Goal: Information Seeking & Learning: Learn about a topic

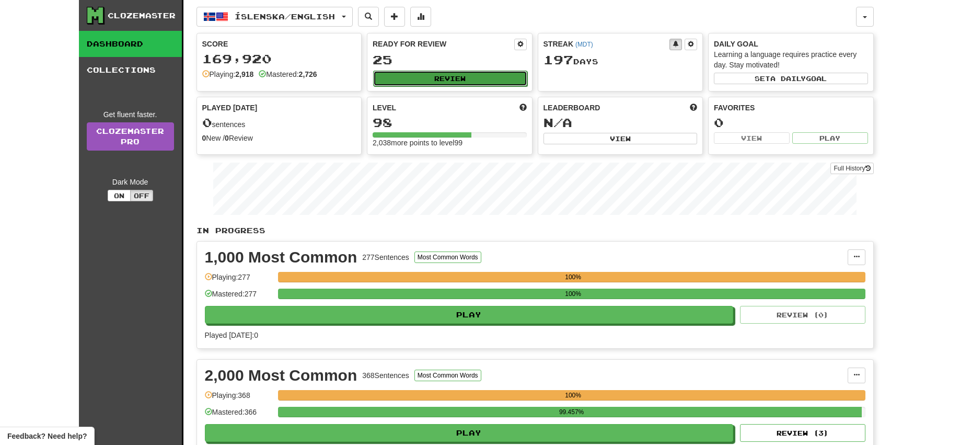
click at [460, 75] on button "Review" at bounding box center [450, 79] width 154 height 16
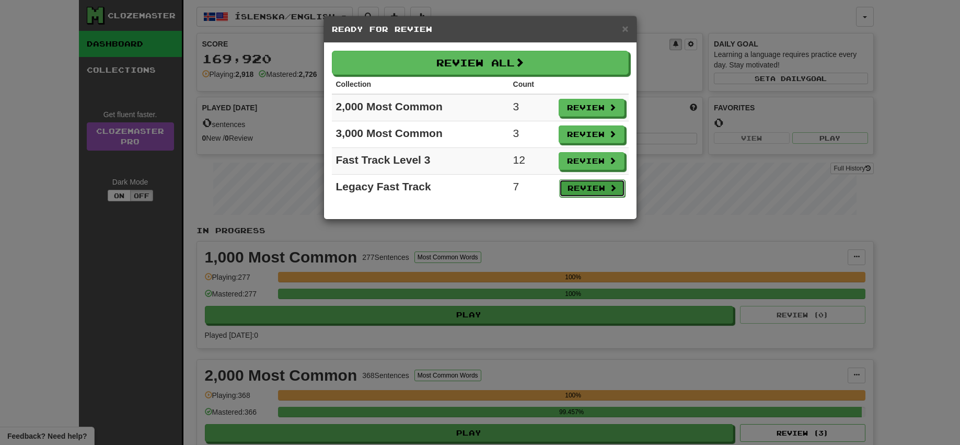
click at [584, 186] on button "Review" at bounding box center [592, 188] width 66 height 18
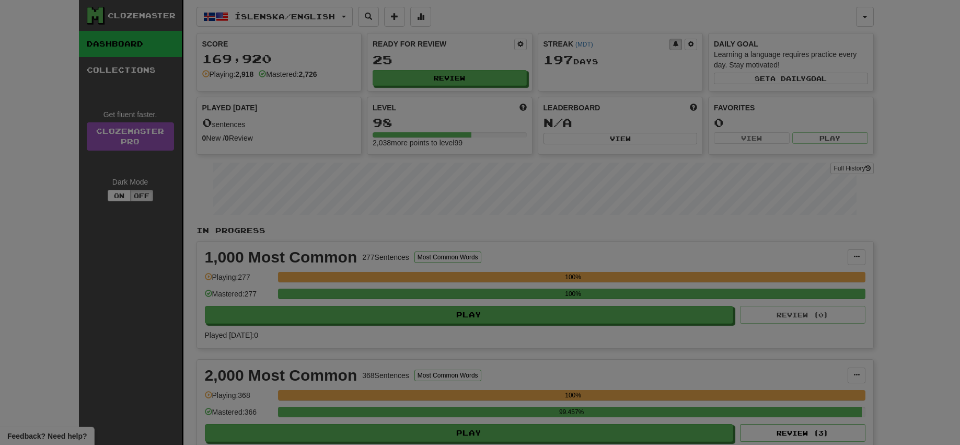
select select "**"
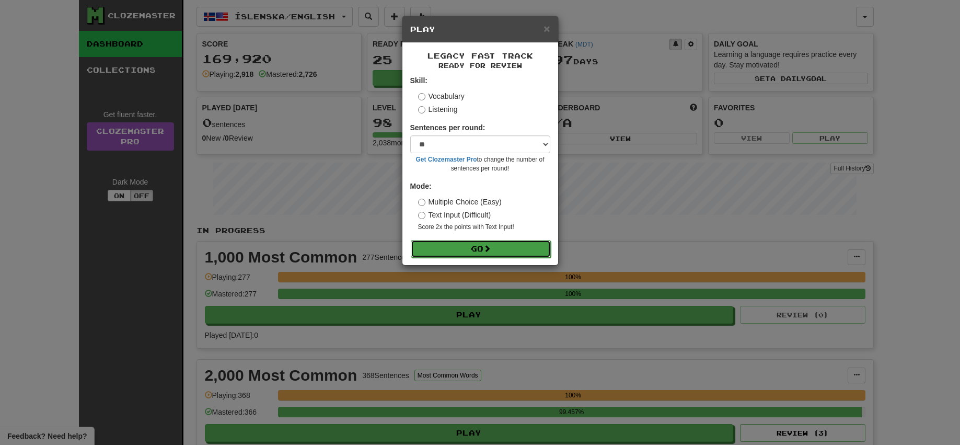
click at [483, 258] on button "Go" at bounding box center [481, 249] width 140 height 18
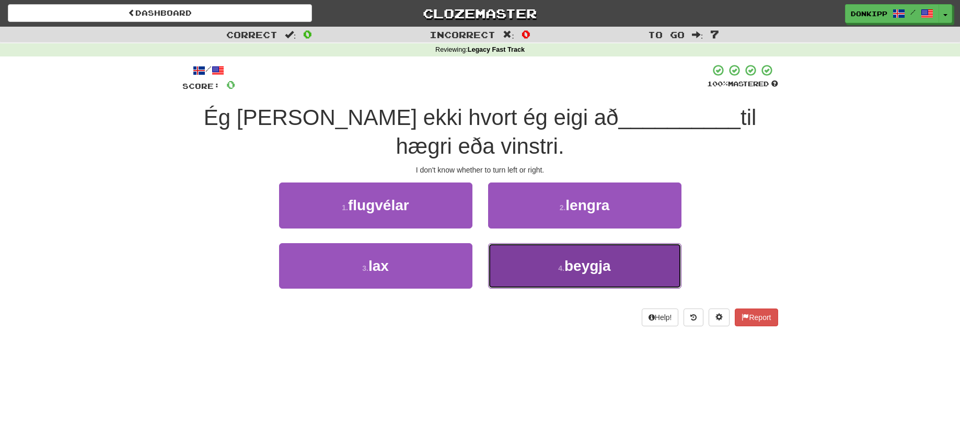
click at [565, 243] on button "4 . beygja" at bounding box center [584, 265] width 193 height 45
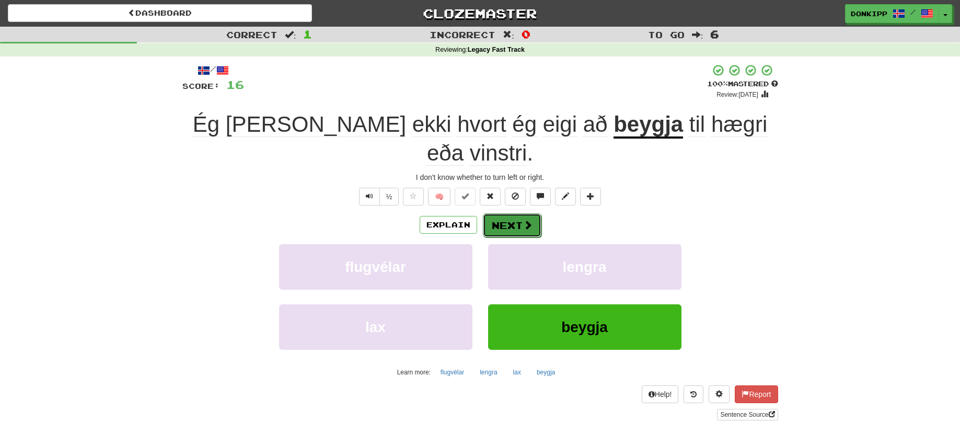
click at [514, 213] on button "Next" at bounding box center [512, 225] width 59 height 24
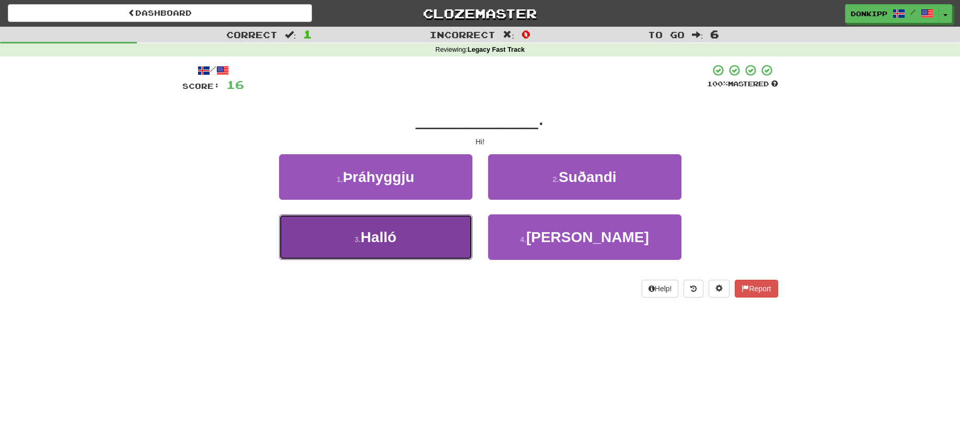
click at [398, 236] on button "3 . Halló" at bounding box center [375, 236] width 193 height 45
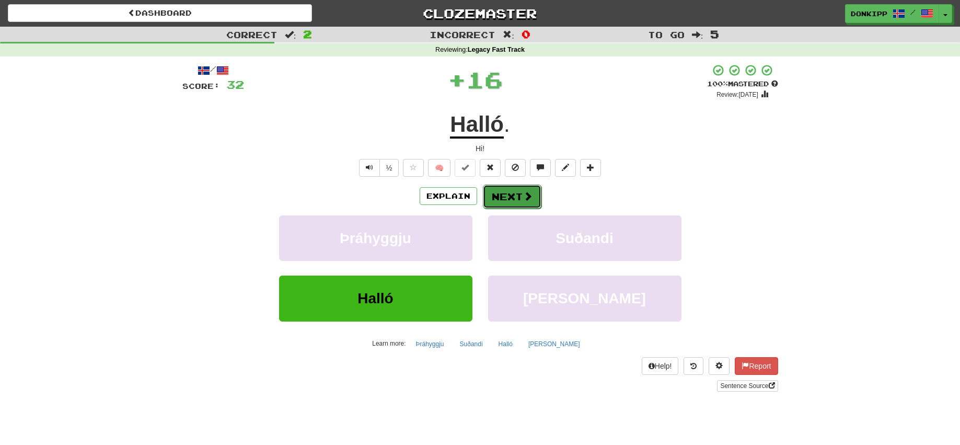
click at [515, 192] on button "Next" at bounding box center [512, 197] width 59 height 24
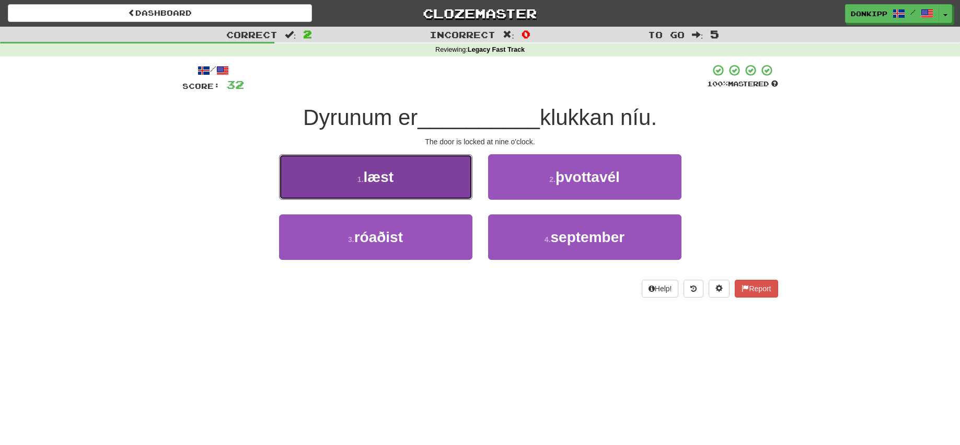
click at [439, 181] on button "1 . læst" at bounding box center [375, 176] width 193 height 45
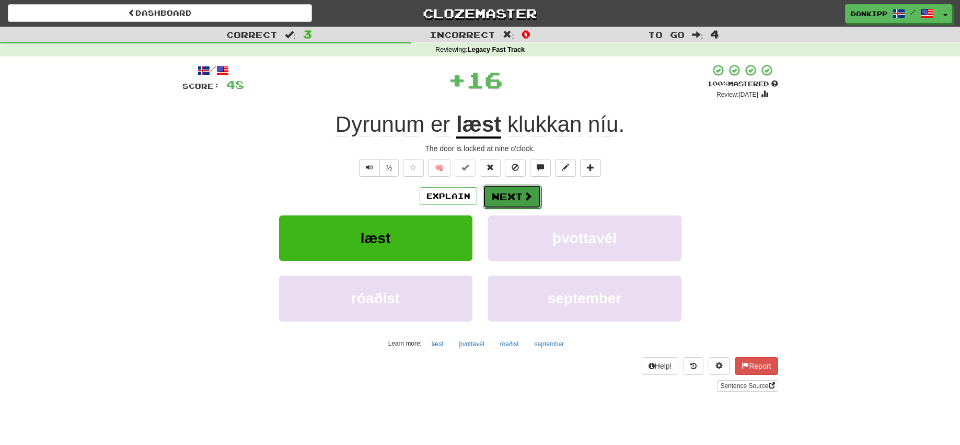
click at [514, 193] on button "Next" at bounding box center [512, 197] width 59 height 24
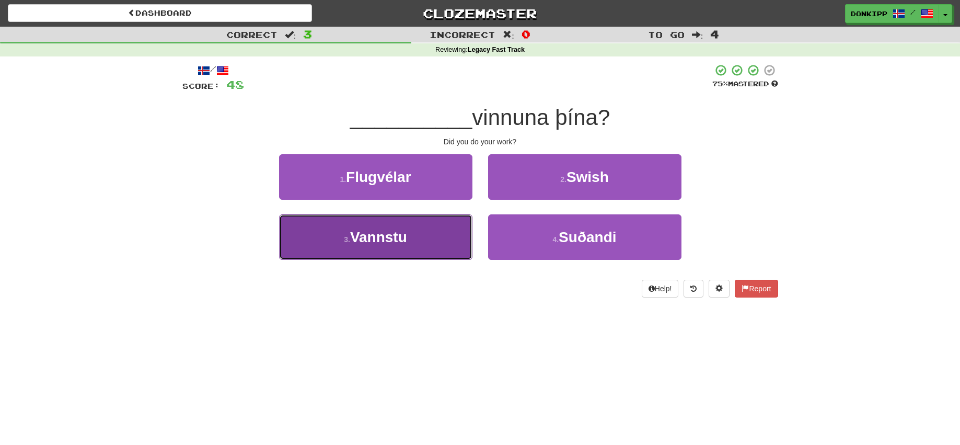
click at [424, 237] on button "3 . Vannstu" at bounding box center [375, 236] width 193 height 45
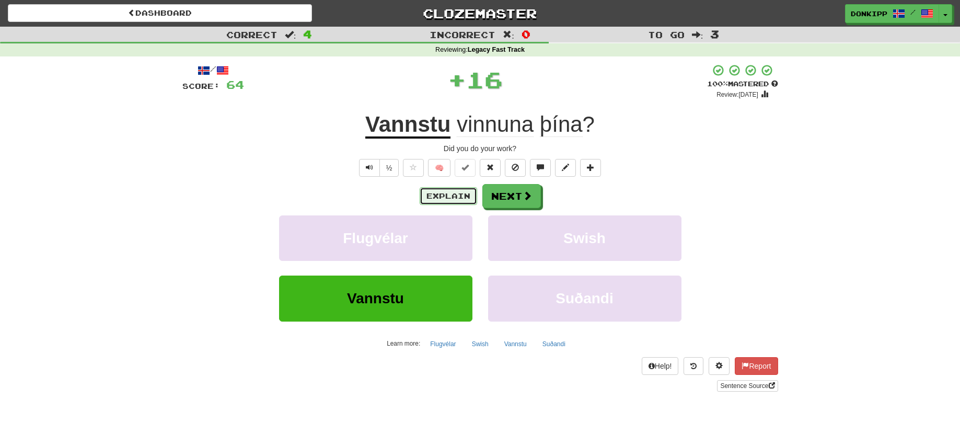
click at [448, 190] on button "Explain" at bounding box center [449, 196] width 58 height 18
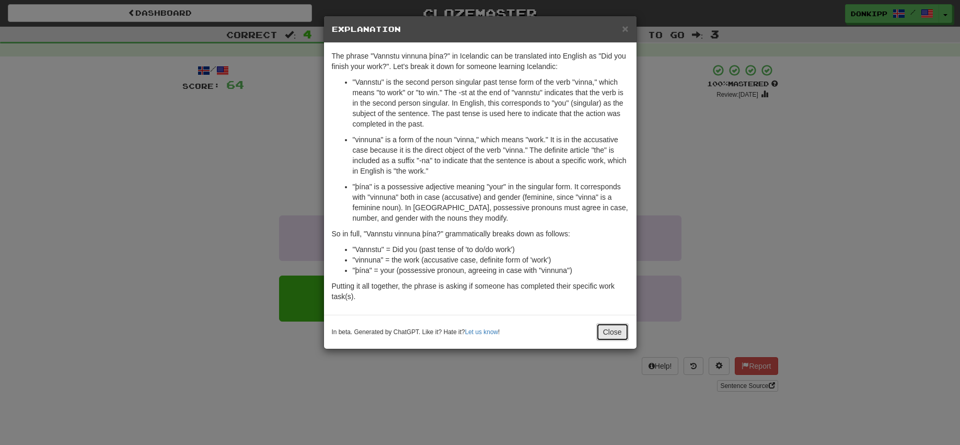
click at [610, 330] on button "Close" at bounding box center [613, 332] width 32 height 18
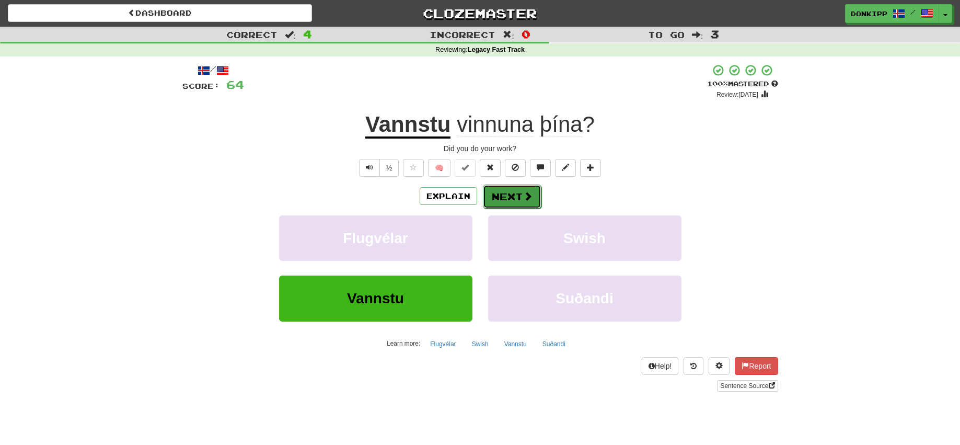
click at [521, 199] on button "Next" at bounding box center [512, 197] width 59 height 24
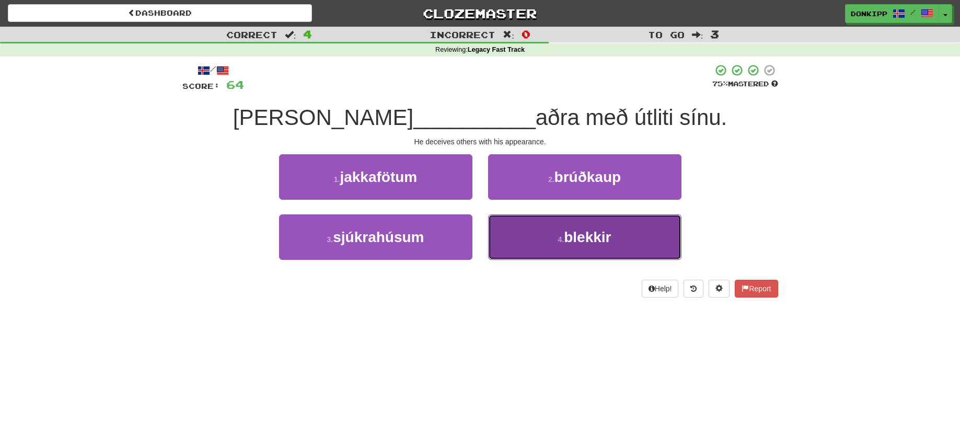
click at [555, 233] on button "4 . blekkir" at bounding box center [584, 236] width 193 height 45
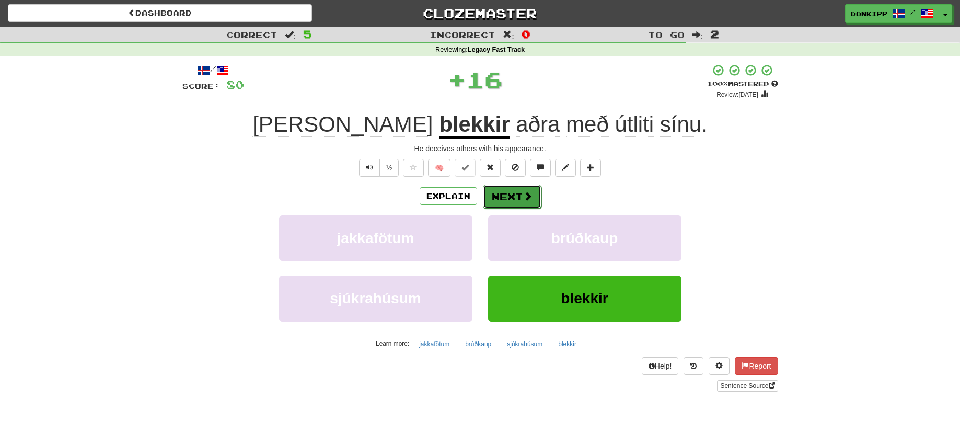
click at [510, 201] on button "Next" at bounding box center [512, 197] width 59 height 24
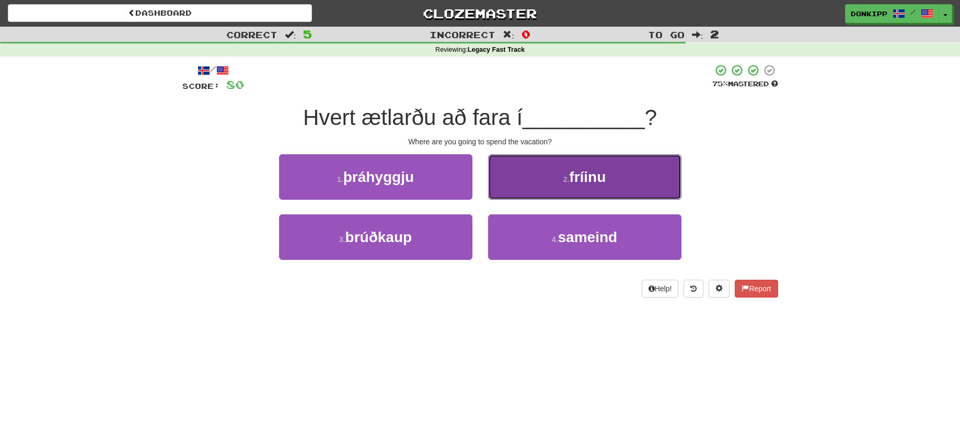
click at [561, 175] on button "2 . fríinu" at bounding box center [584, 176] width 193 height 45
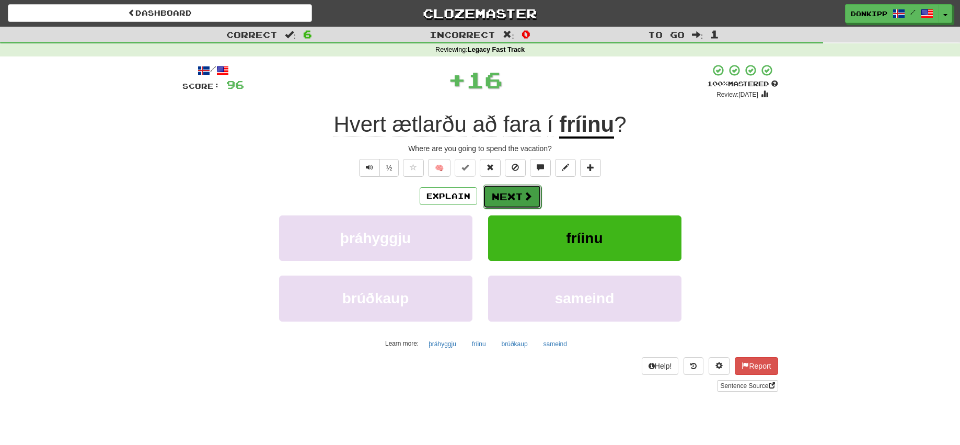
click at [506, 192] on button "Next" at bounding box center [512, 197] width 59 height 24
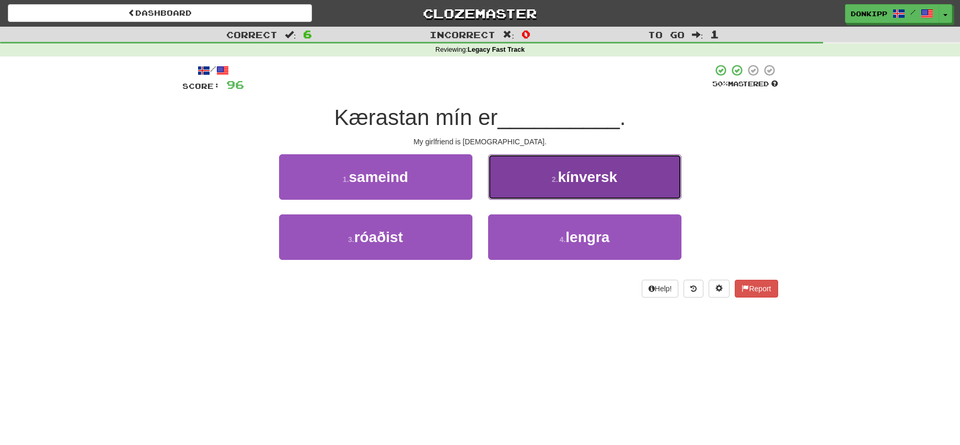
click at [547, 178] on button "2 . kínversk" at bounding box center [584, 176] width 193 height 45
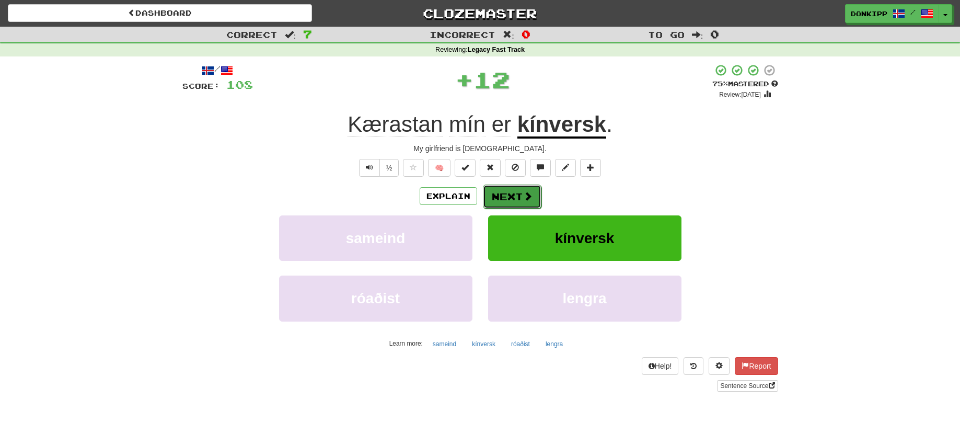
click at [514, 195] on button "Next" at bounding box center [512, 197] width 59 height 24
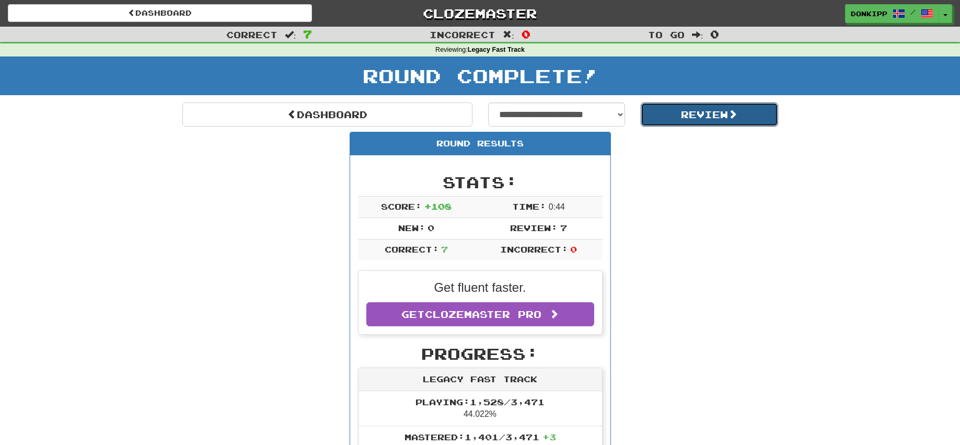
click at [708, 111] on button "Review" at bounding box center [709, 114] width 137 height 24
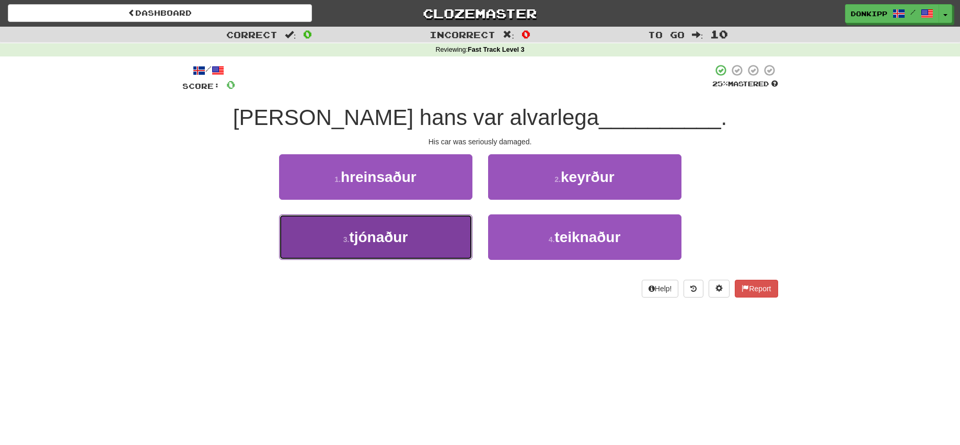
click at [449, 237] on button "3 . [GEOGRAPHIC_DATA]" at bounding box center [375, 236] width 193 height 45
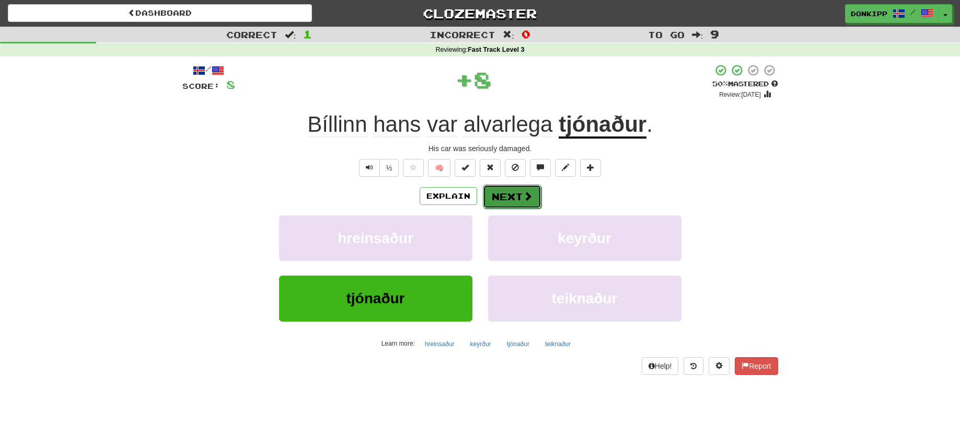
click at [506, 196] on button "Next" at bounding box center [512, 197] width 59 height 24
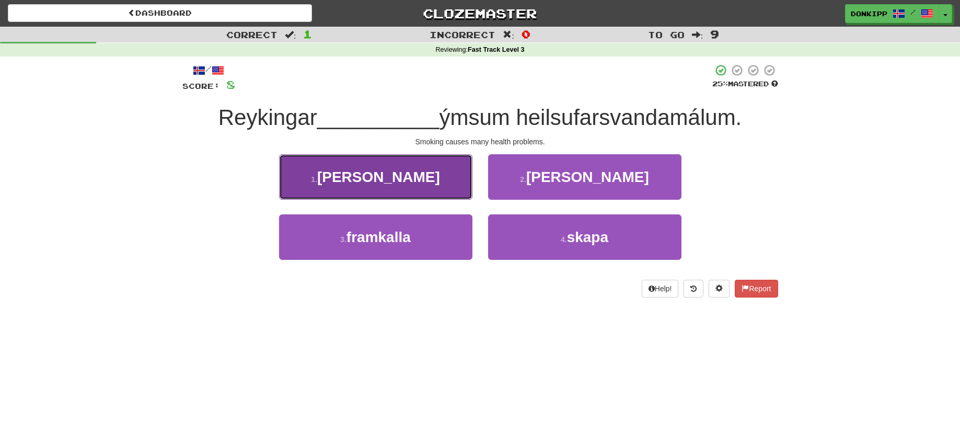
click at [452, 173] on button "1 . valda" at bounding box center [375, 176] width 193 height 45
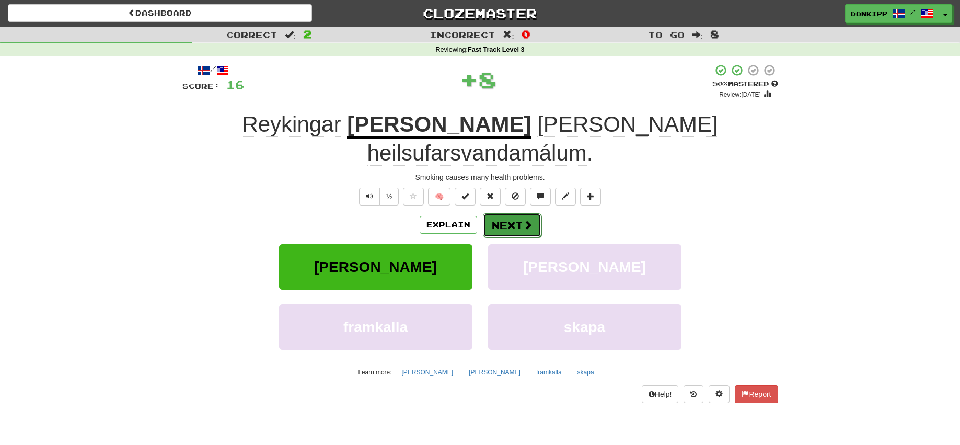
click at [518, 213] on button "Next" at bounding box center [512, 225] width 59 height 24
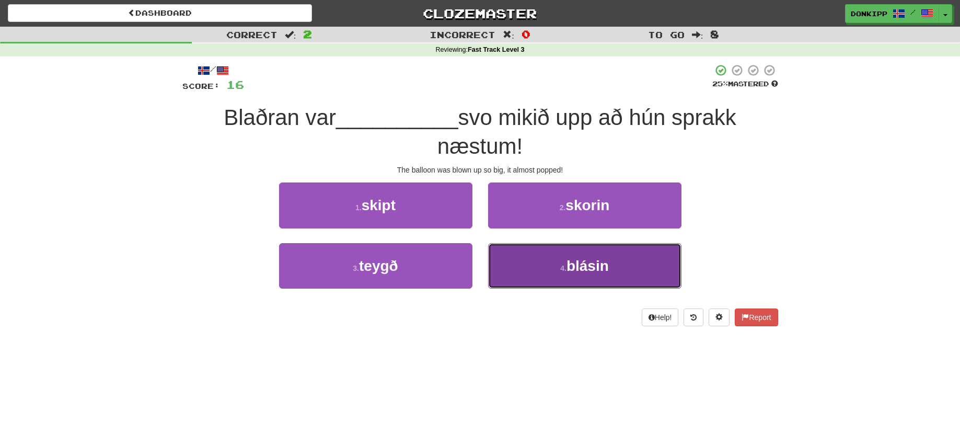
click at [531, 263] on button "4 . blásin" at bounding box center [584, 265] width 193 height 45
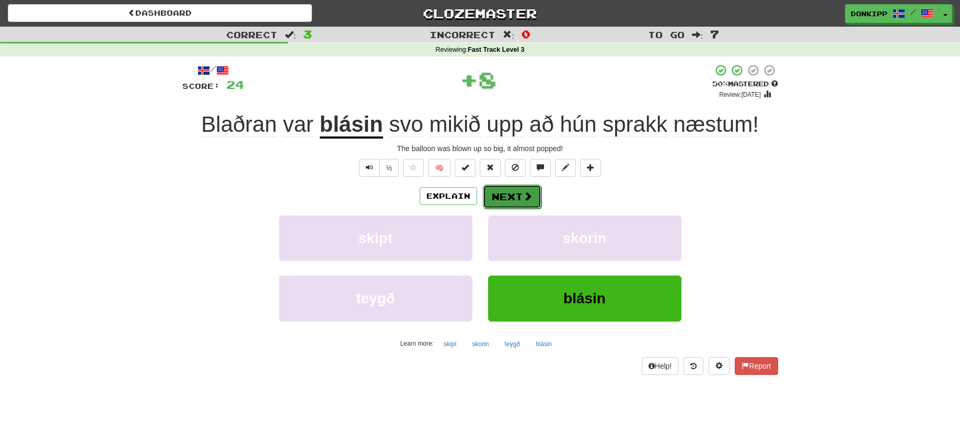
click at [519, 196] on button "Next" at bounding box center [512, 197] width 59 height 24
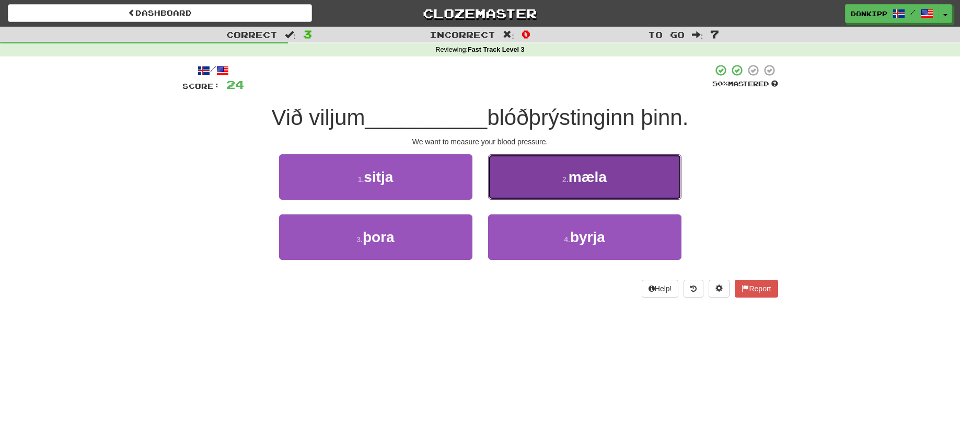
click at [573, 168] on button "2 . mæla" at bounding box center [584, 176] width 193 height 45
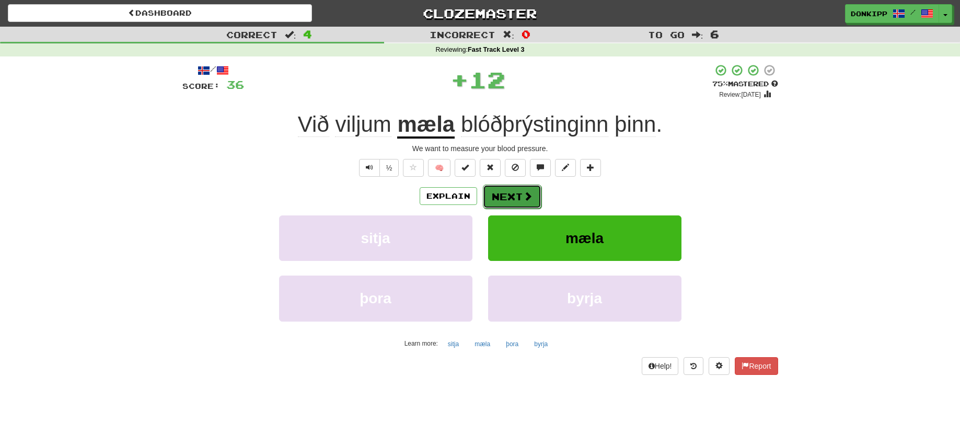
click at [513, 193] on button "Next" at bounding box center [512, 197] width 59 height 24
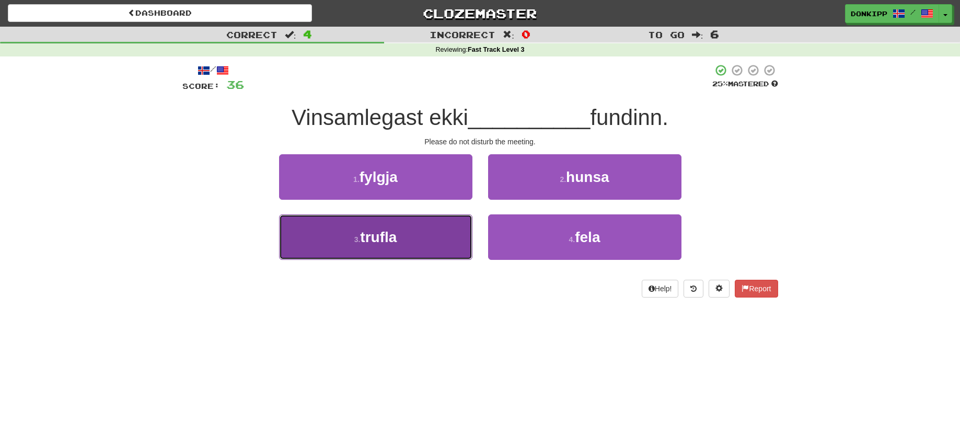
click at [427, 232] on button "3 . trufla" at bounding box center [375, 236] width 193 height 45
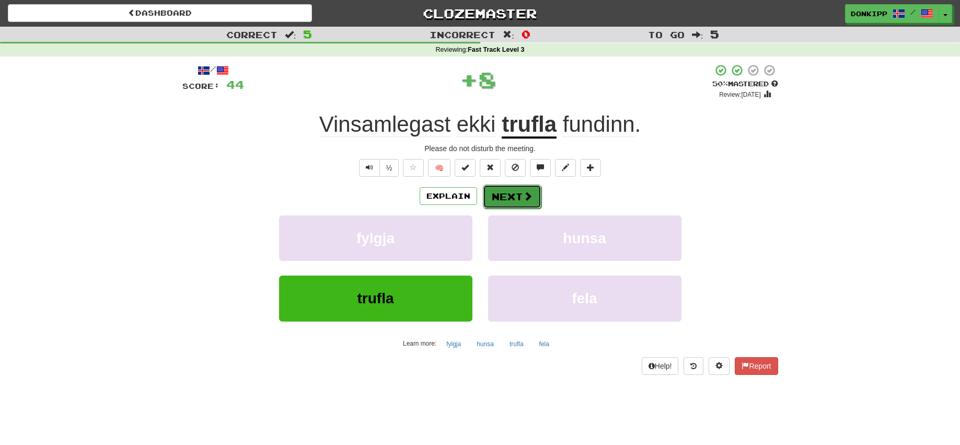
click at [515, 199] on button "Next" at bounding box center [512, 197] width 59 height 24
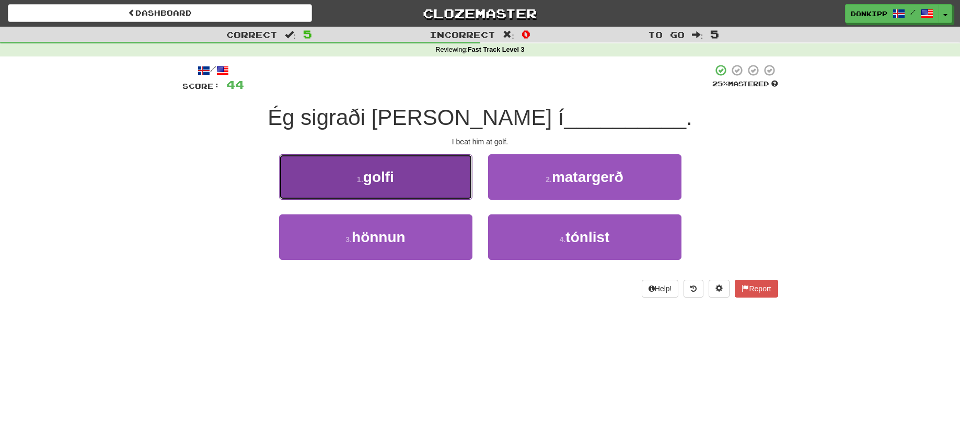
click at [434, 175] on button "1 . golfi" at bounding box center [375, 176] width 193 height 45
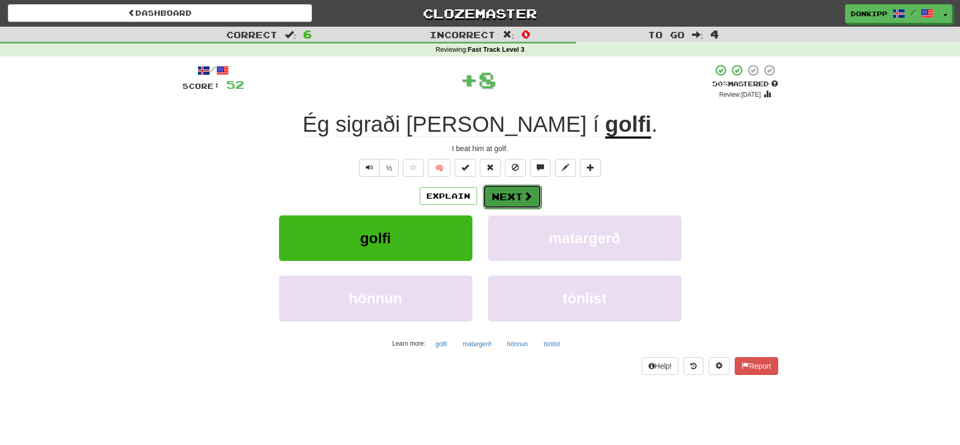
click at [506, 190] on button "Next" at bounding box center [512, 197] width 59 height 24
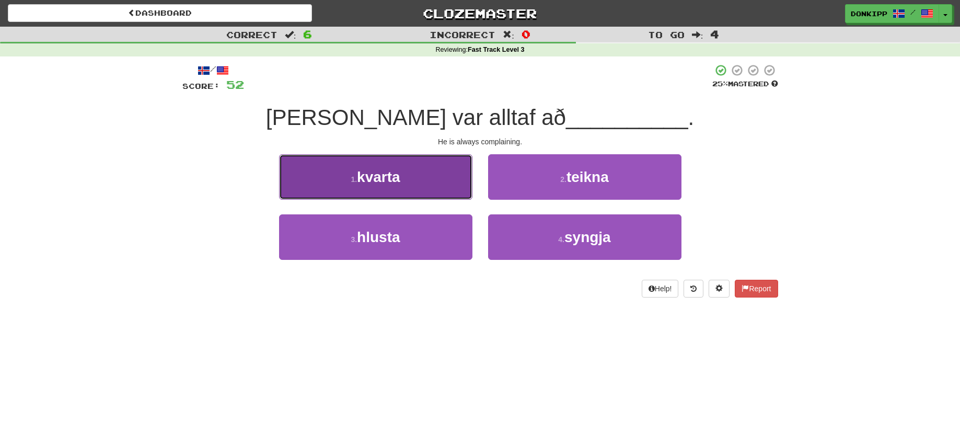
click at [450, 179] on button "1 . kvarta" at bounding box center [375, 176] width 193 height 45
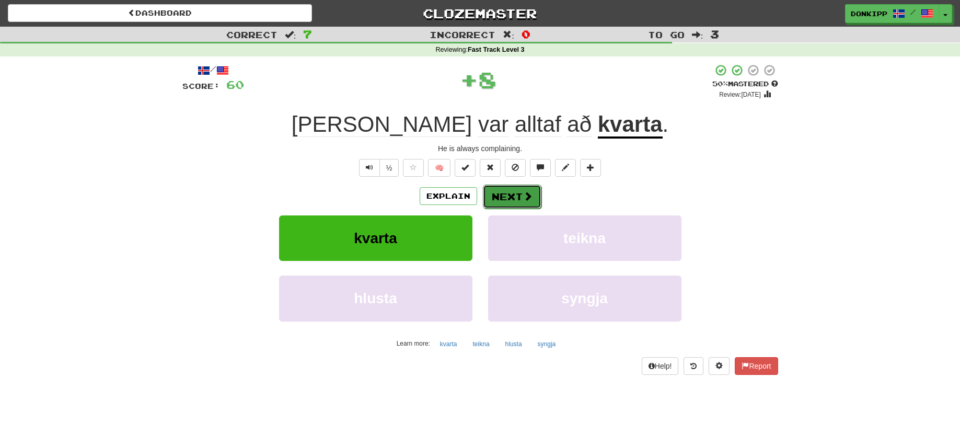
click at [523, 191] on span at bounding box center [527, 195] width 9 height 9
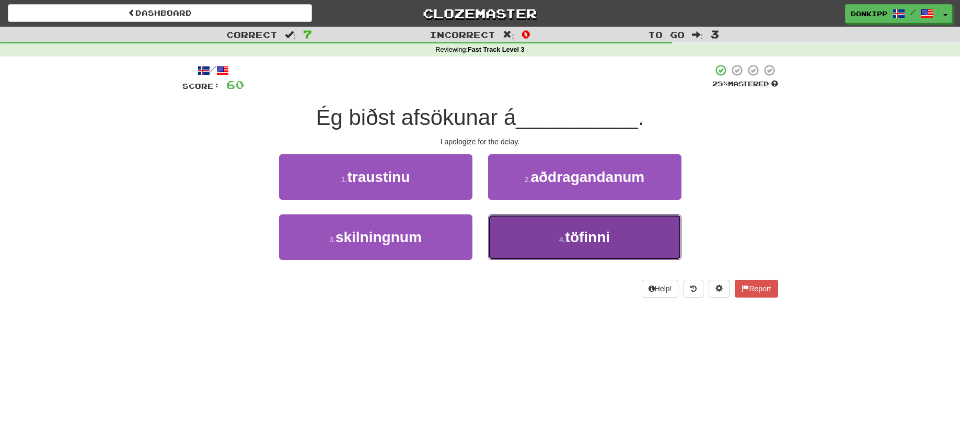
click at [544, 232] on button "4 . töfinni" at bounding box center [584, 236] width 193 height 45
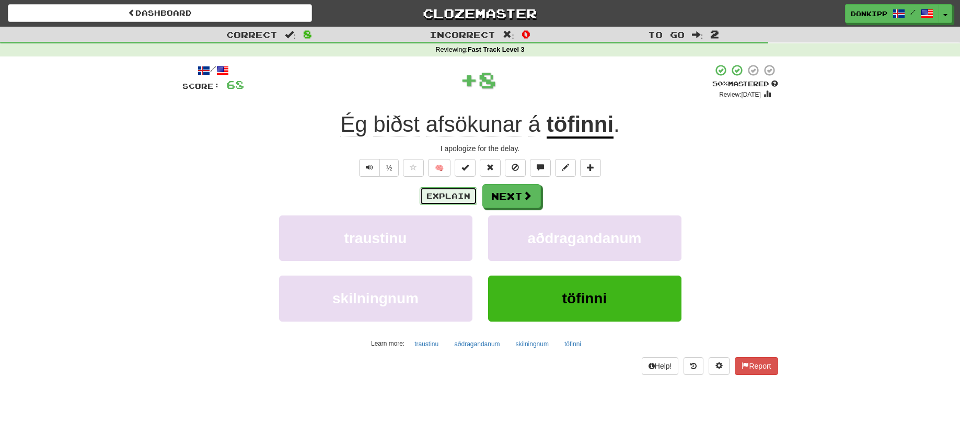
click at [456, 192] on button "Explain" at bounding box center [449, 196] width 58 height 18
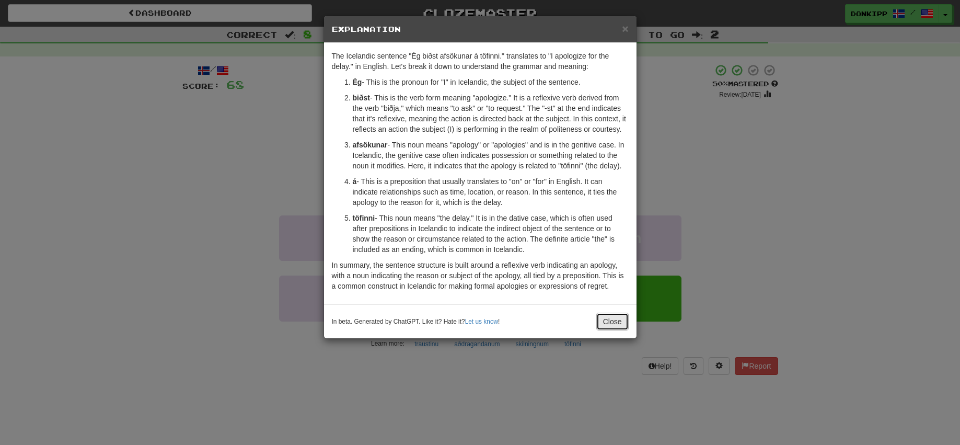
click at [607, 327] on button "Close" at bounding box center [613, 322] width 32 height 18
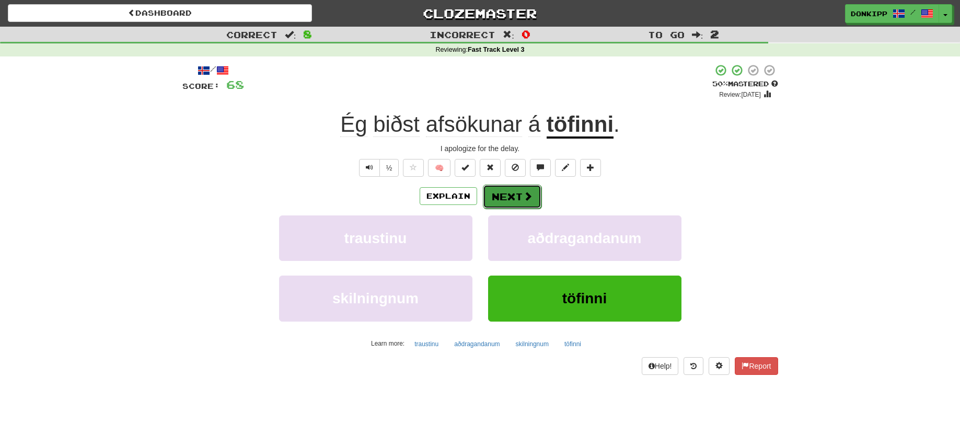
click at [522, 196] on button "Next" at bounding box center [512, 197] width 59 height 24
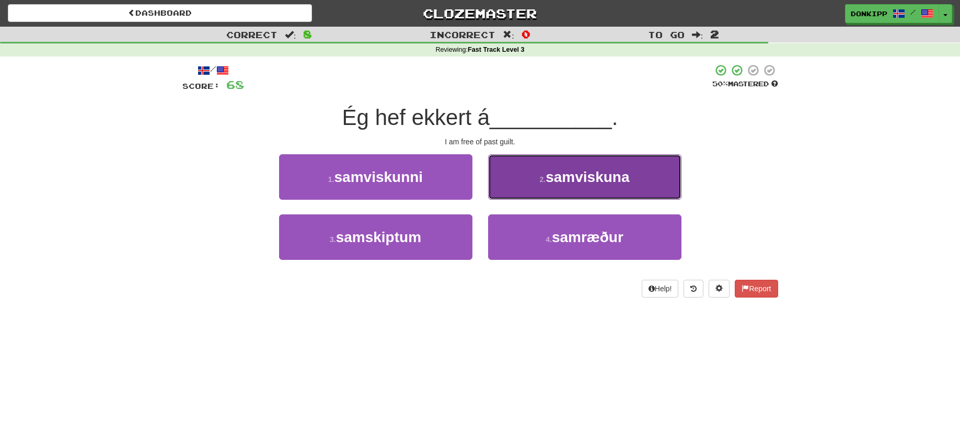
click at [520, 189] on button "2 . samviskuna" at bounding box center [584, 176] width 193 height 45
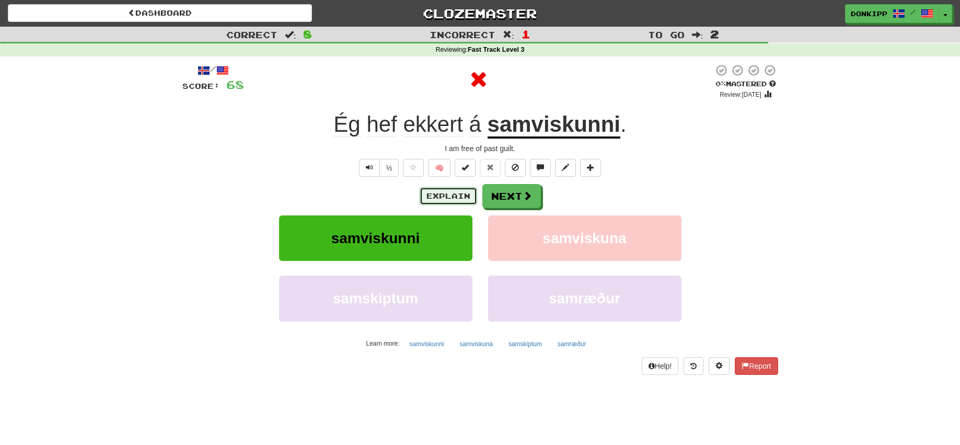
click at [448, 192] on button "Explain" at bounding box center [449, 196] width 58 height 18
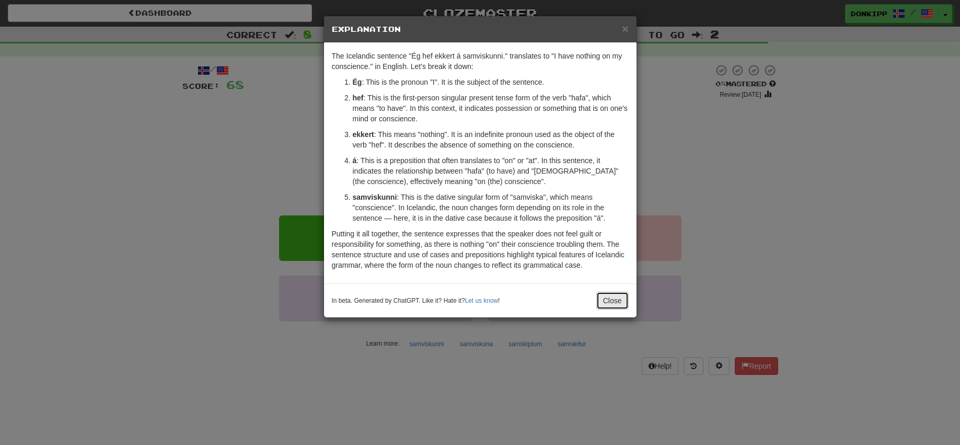
click at [616, 303] on button "Close" at bounding box center [613, 301] width 32 height 18
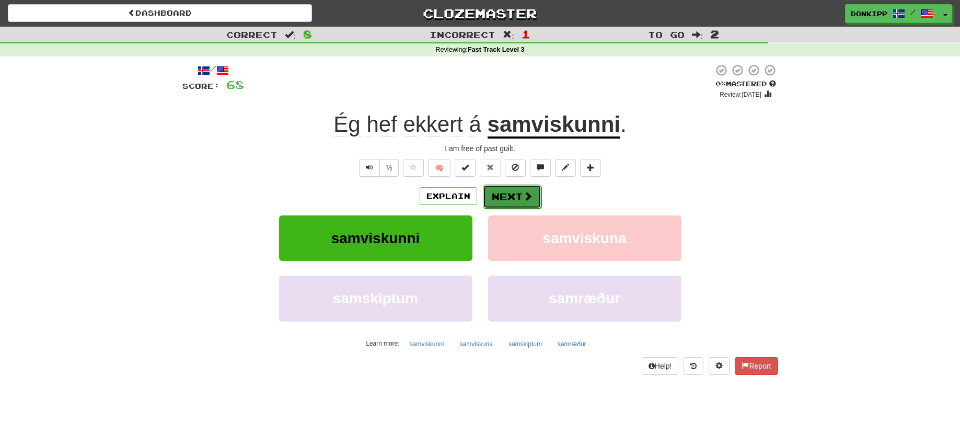
click at [520, 199] on button "Next" at bounding box center [512, 197] width 59 height 24
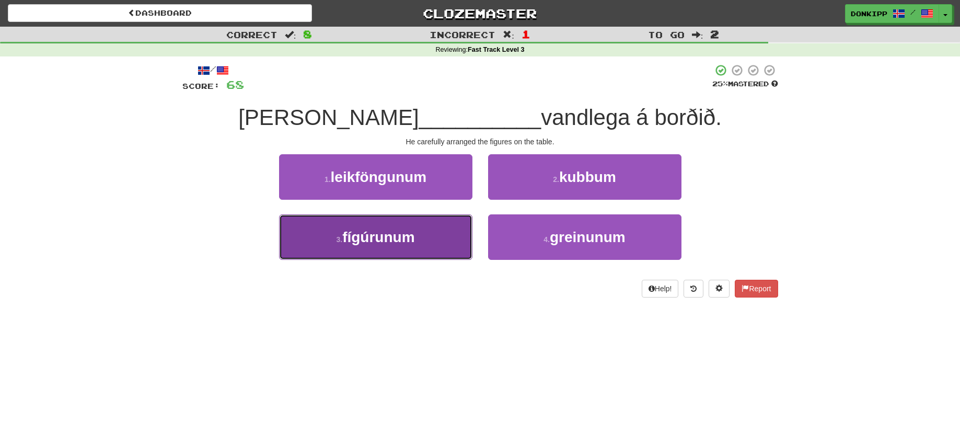
click at [432, 234] on button "3 . fígúrunum" at bounding box center [375, 236] width 193 height 45
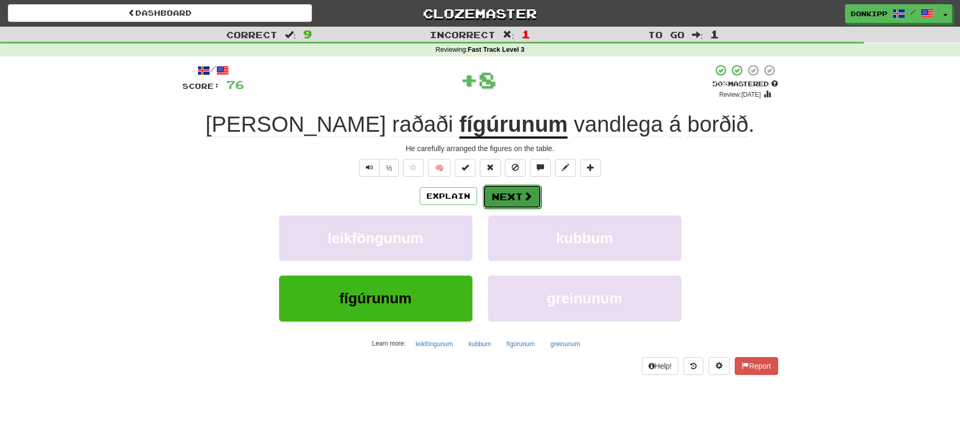
click at [511, 196] on button "Next" at bounding box center [512, 197] width 59 height 24
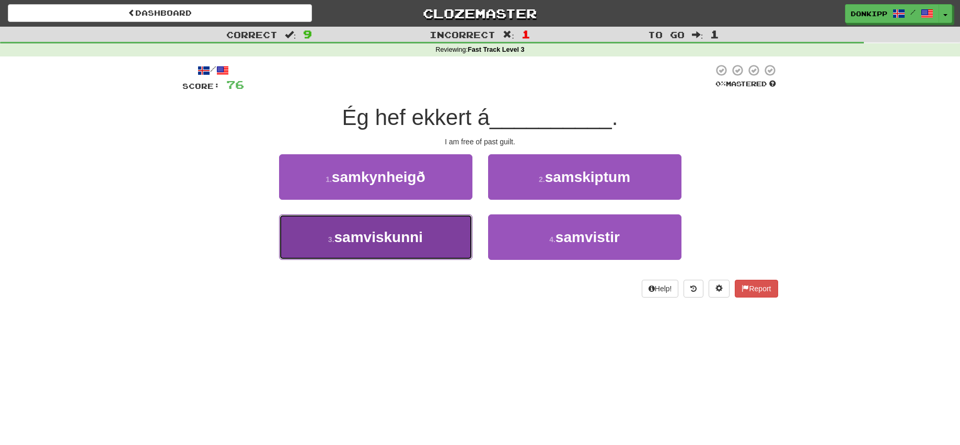
click at [399, 238] on span "samviskunni" at bounding box center [379, 237] width 89 height 16
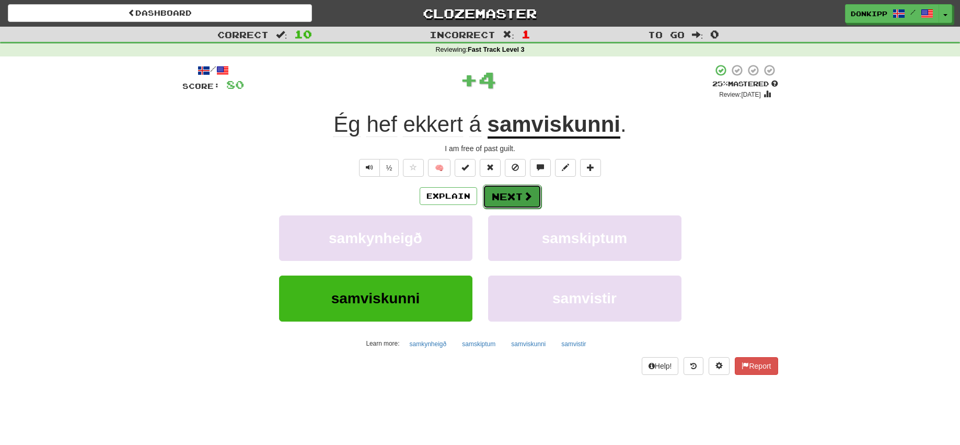
click at [511, 192] on button "Next" at bounding box center [512, 197] width 59 height 24
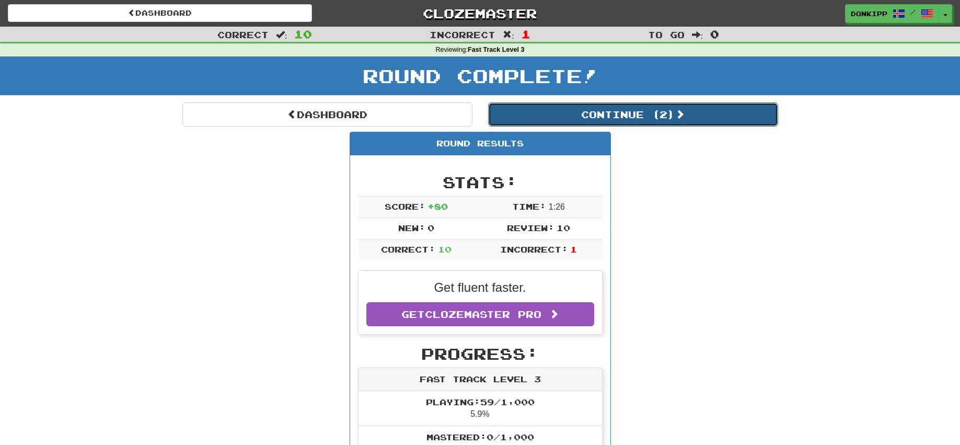
click at [640, 113] on button "Continue ( 2 )" at bounding box center [633, 114] width 290 height 24
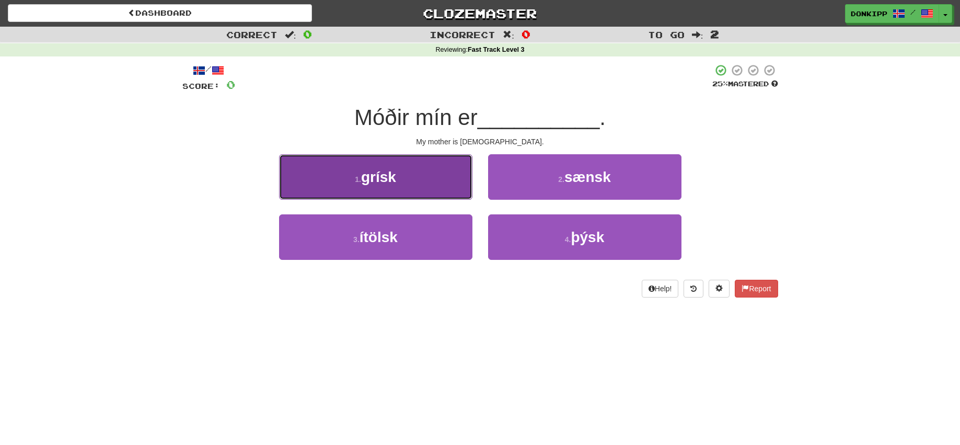
click at [458, 173] on button "1 . grísk" at bounding box center [375, 176] width 193 height 45
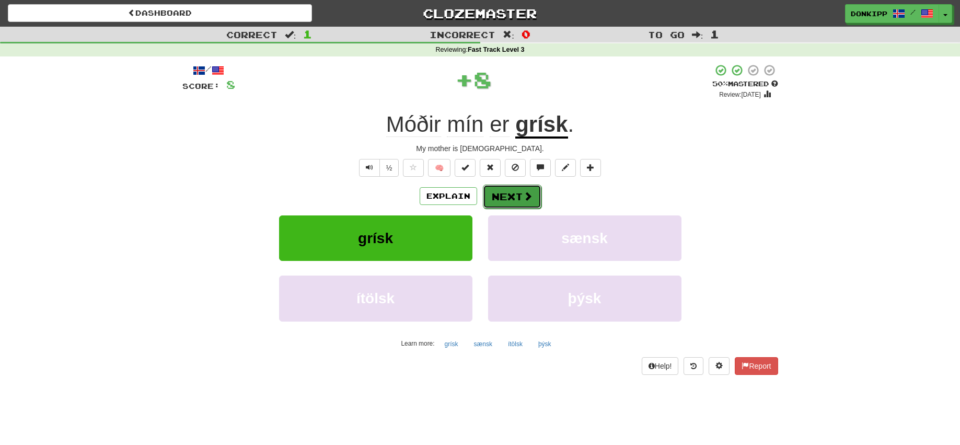
click at [520, 197] on button "Next" at bounding box center [512, 197] width 59 height 24
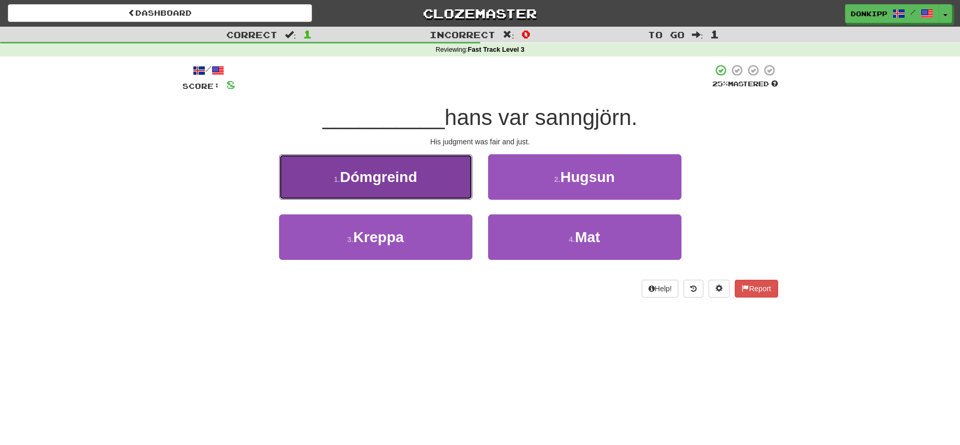
click at [465, 179] on button "1 . Dómgreind" at bounding box center [375, 176] width 193 height 45
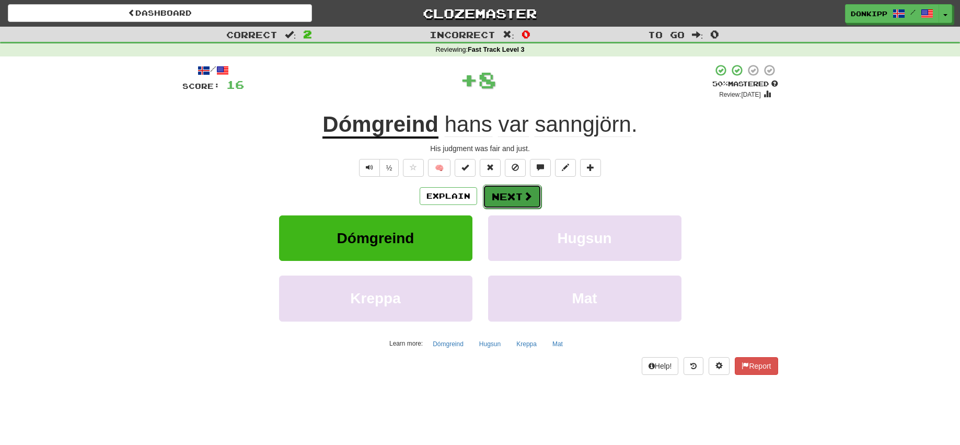
click at [509, 196] on button "Next" at bounding box center [512, 197] width 59 height 24
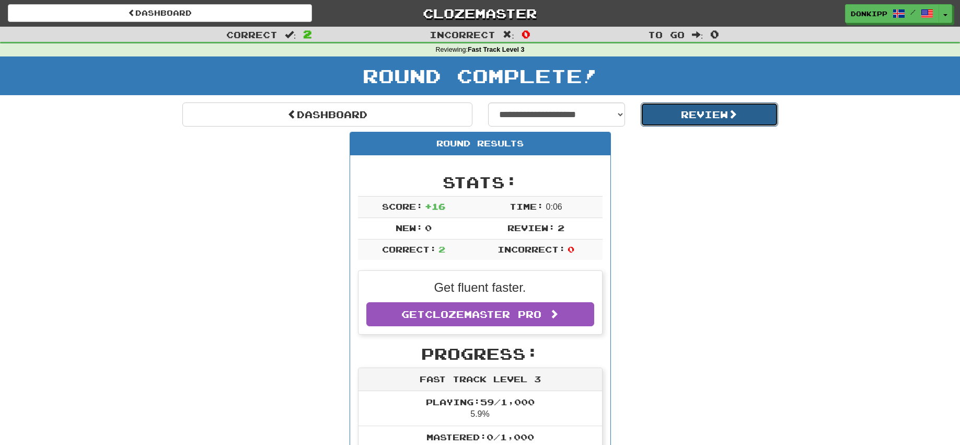
click at [695, 112] on button "Review" at bounding box center [709, 114] width 137 height 24
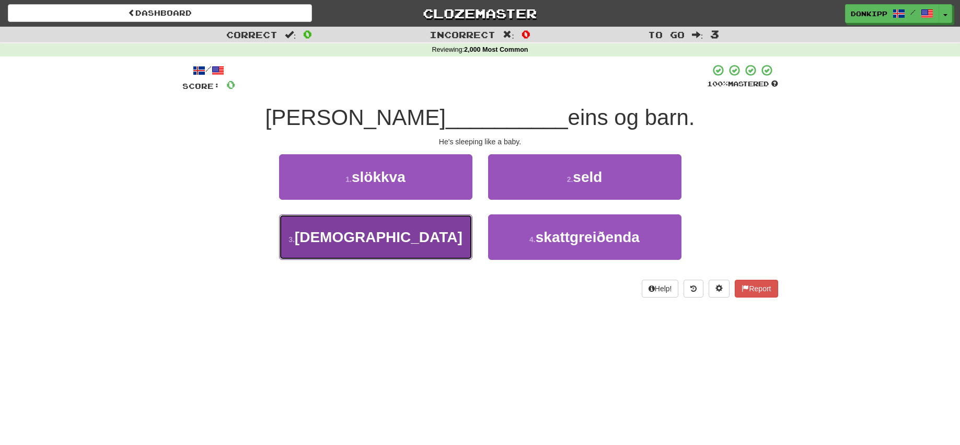
click at [425, 235] on button "3 . sefur" at bounding box center [375, 236] width 193 height 45
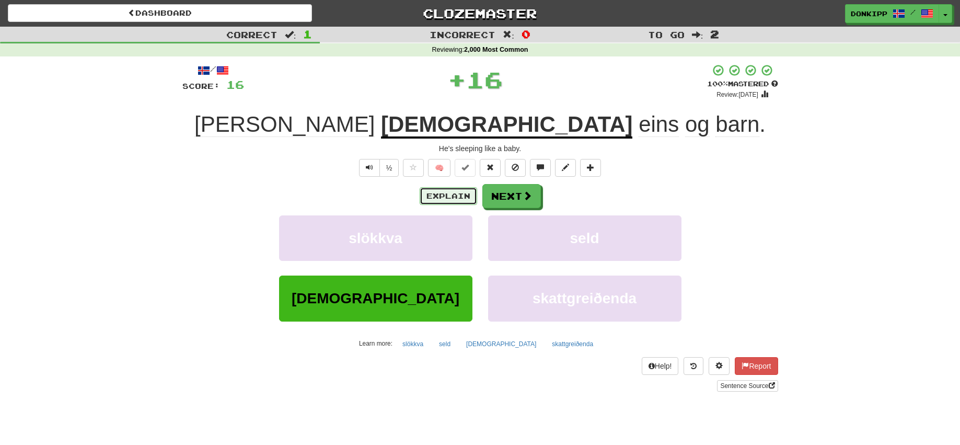
click at [455, 192] on button "Explain" at bounding box center [449, 196] width 58 height 18
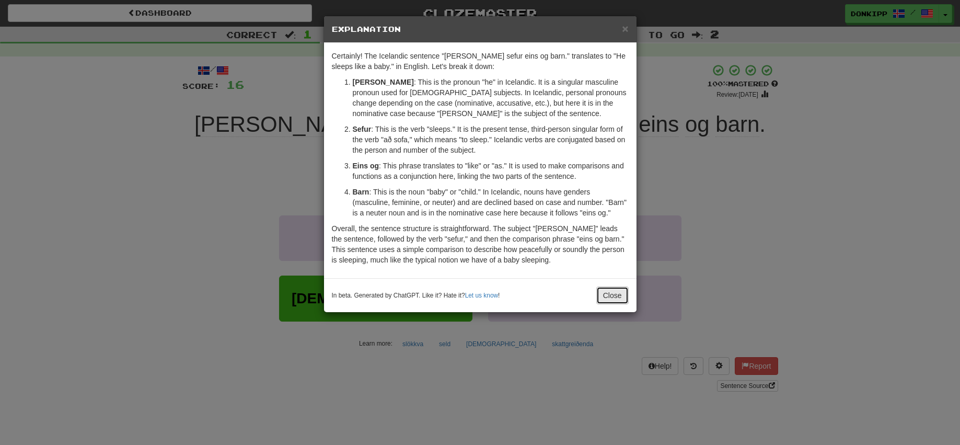
click at [602, 292] on button "Close" at bounding box center [613, 295] width 32 height 18
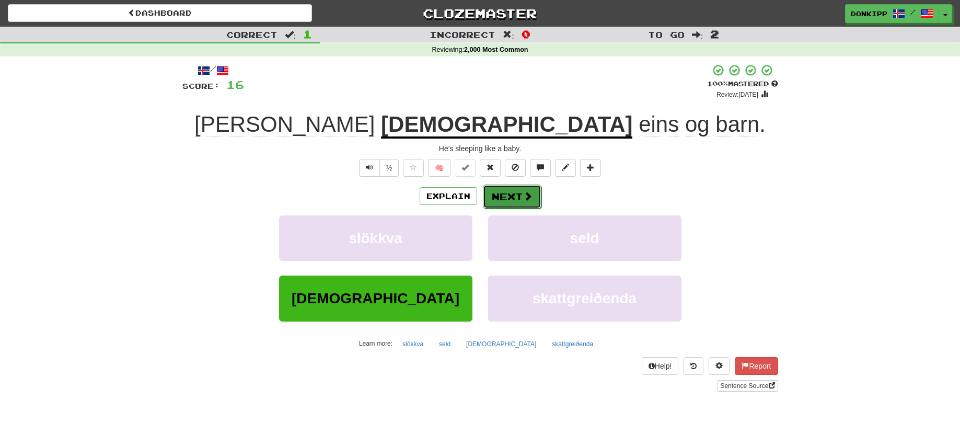
click at [515, 187] on button "Next" at bounding box center [512, 197] width 59 height 24
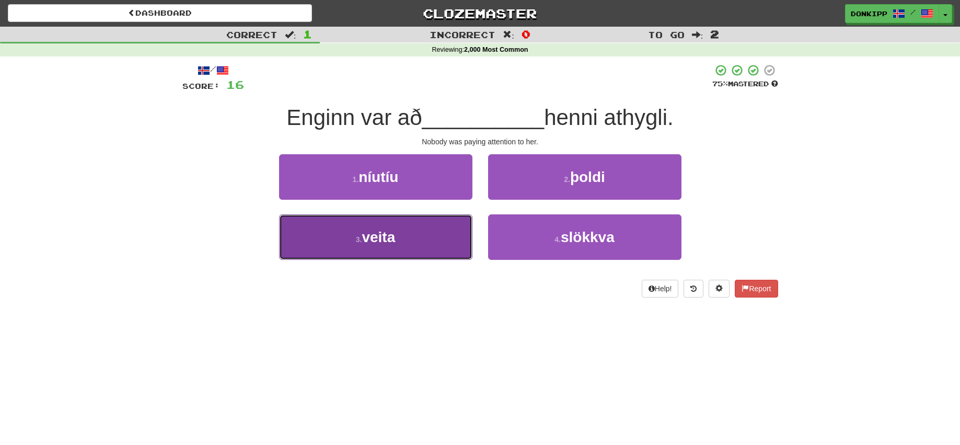
click at [429, 239] on button "3 . veita" at bounding box center [375, 236] width 193 height 45
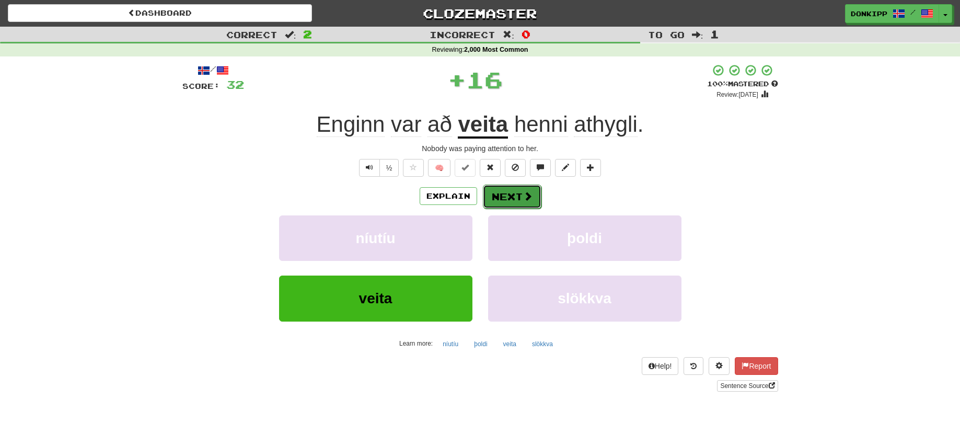
click at [520, 191] on button "Next" at bounding box center [512, 197] width 59 height 24
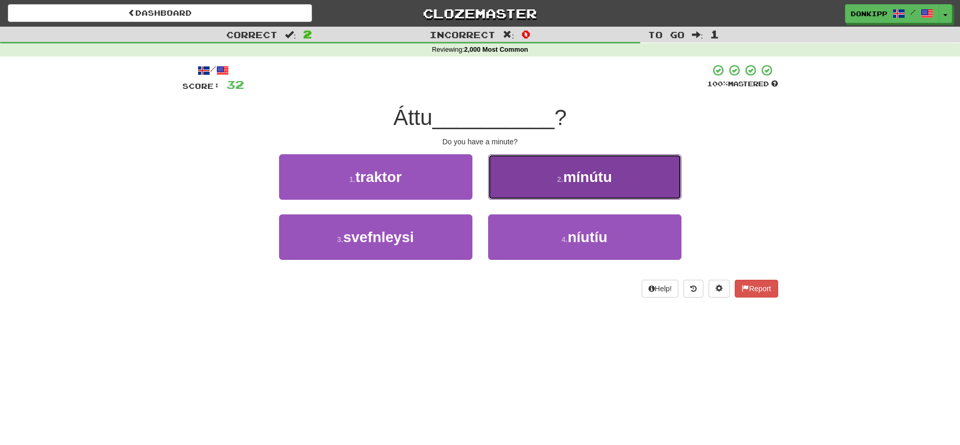
click at [554, 181] on button "2 . mínútu" at bounding box center [584, 176] width 193 height 45
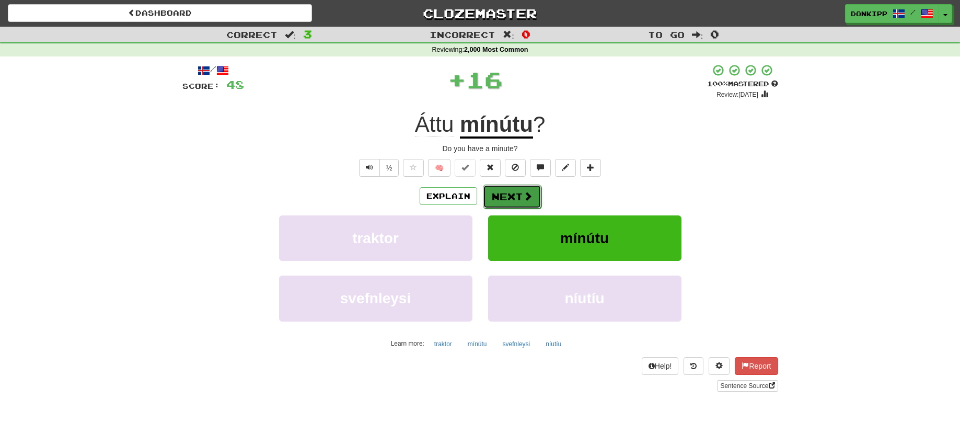
click at [501, 191] on button "Next" at bounding box center [512, 197] width 59 height 24
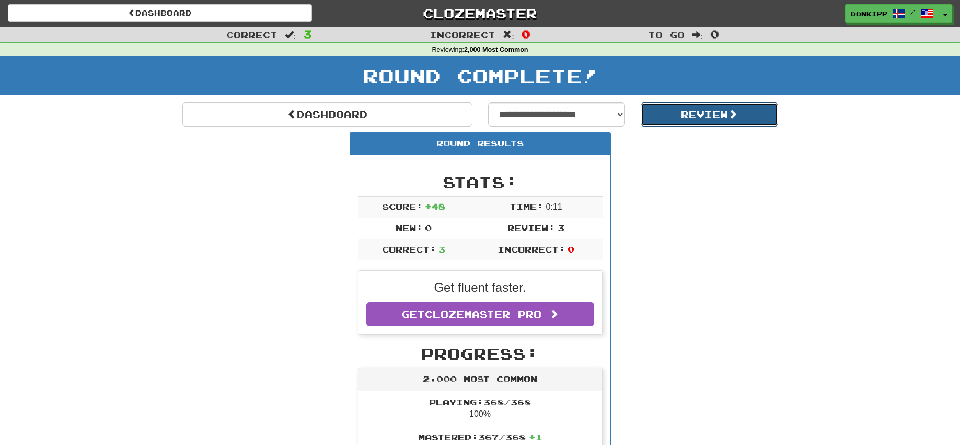
click at [712, 110] on button "Review" at bounding box center [709, 114] width 137 height 24
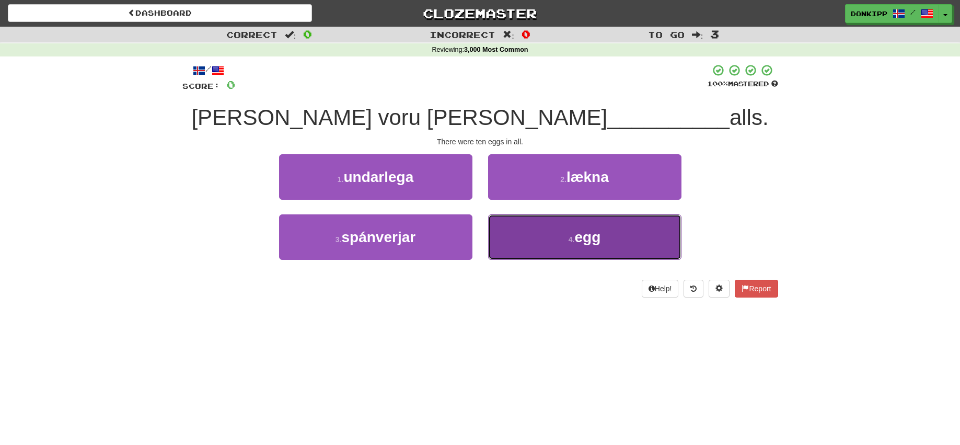
click at [574, 236] on small "4 ." at bounding box center [572, 239] width 6 height 8
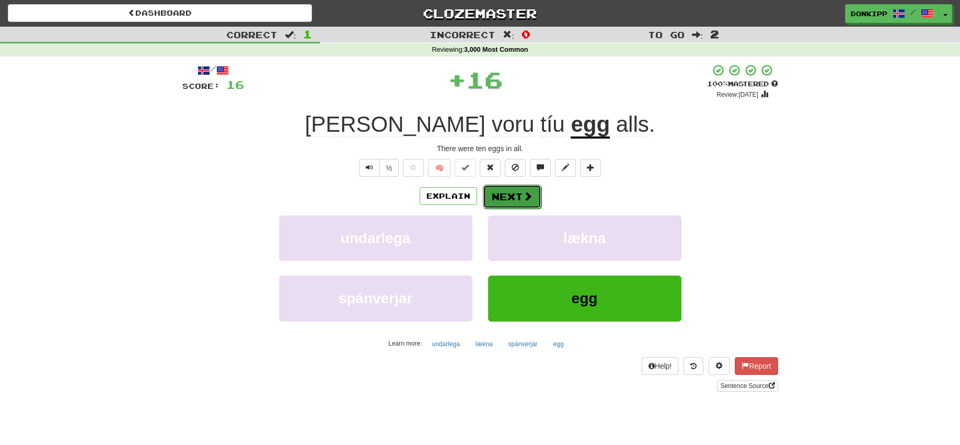
click at [510, 200] on button "Next" at bounding box center [512, 197] width 59 height 24
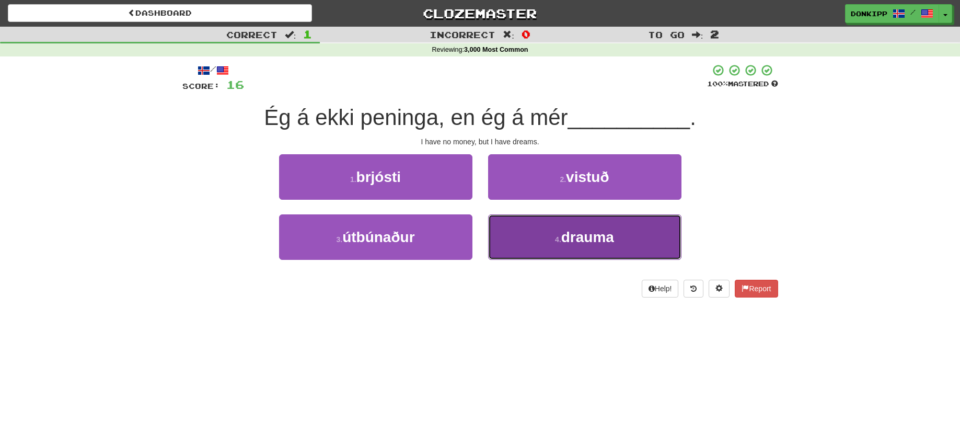
click at [547, 240] on button "4 . drauma" at bounding box center [584, 236] width 193 height 45
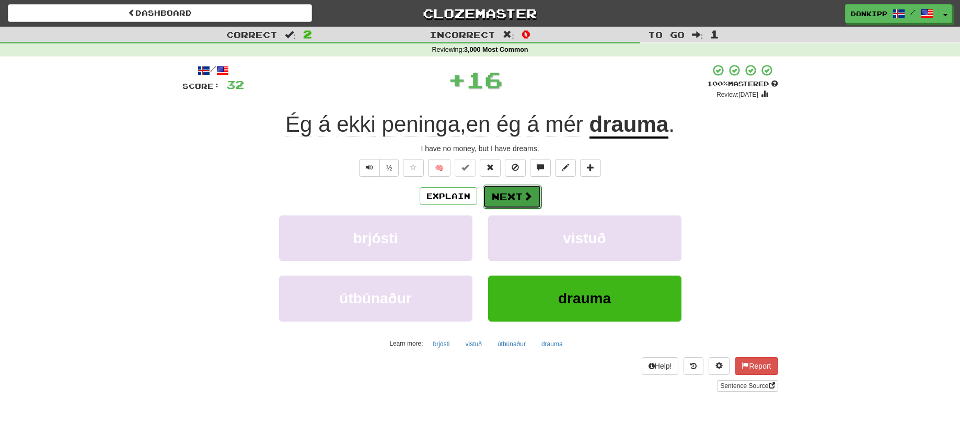
click at [517, 201] on button "Next" at bounding box center [512, 197] width 59 height 24
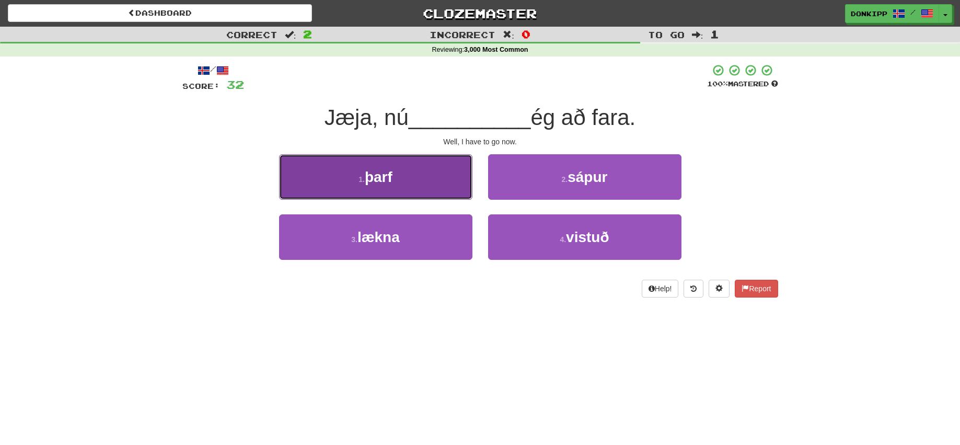
click at [430, 171] on button "1 . þarf" at bounding box center [375, 176] width 193 height 45
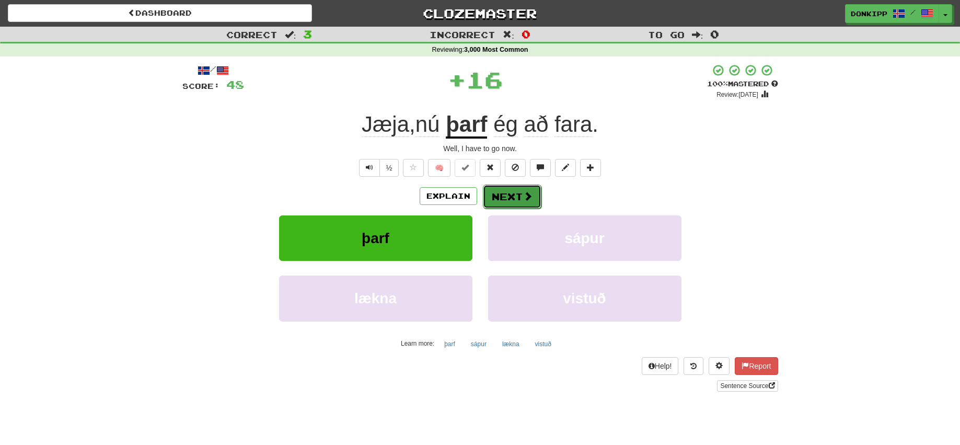
click at [508, 189] on button "Next" at bounding box center [512, 197] width 59 height 24
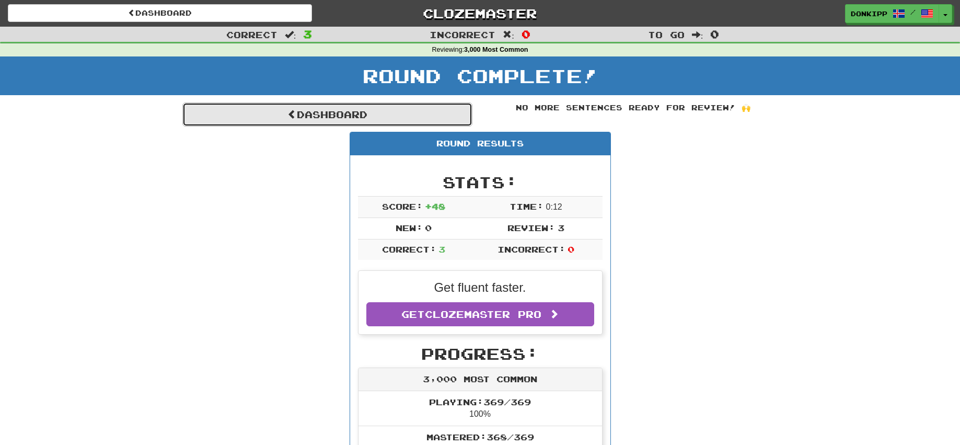
click at [378, 108] on link "Dashboard" at bounding box center [327, 114] width 290 height 24
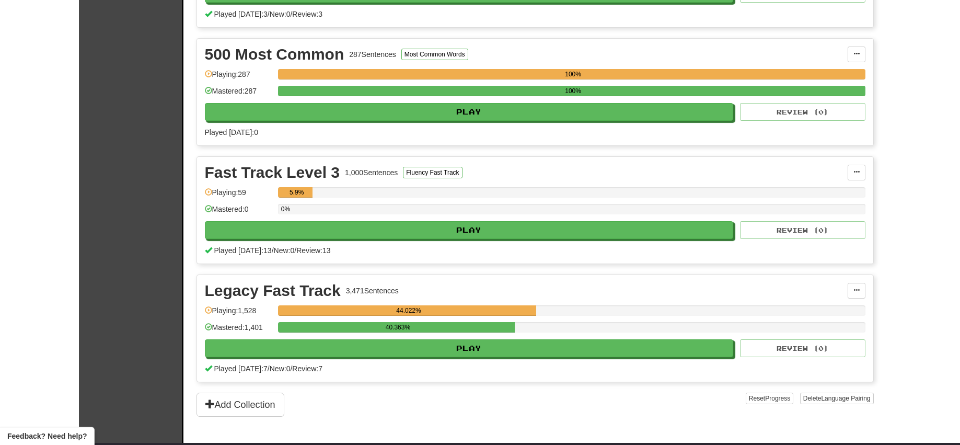
scroll to position [562, 0]
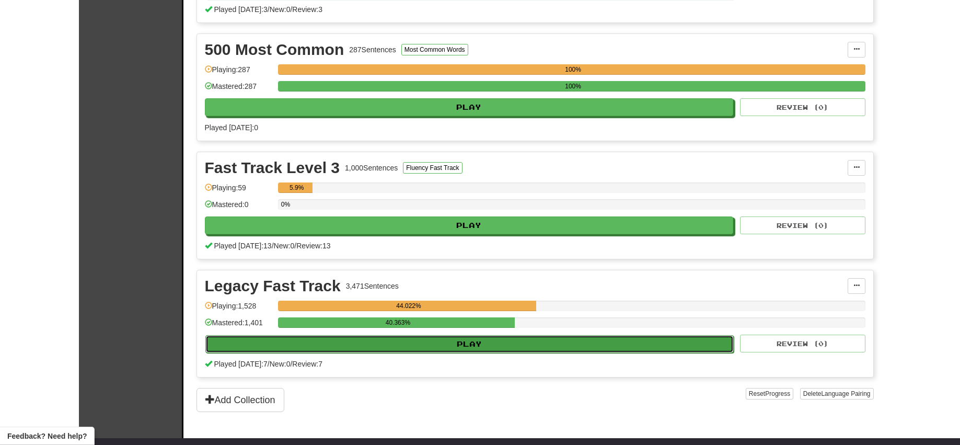
click at [486, 341] on button "Play" at bounding box center [469, 344] width 529 height 18
select select "**"
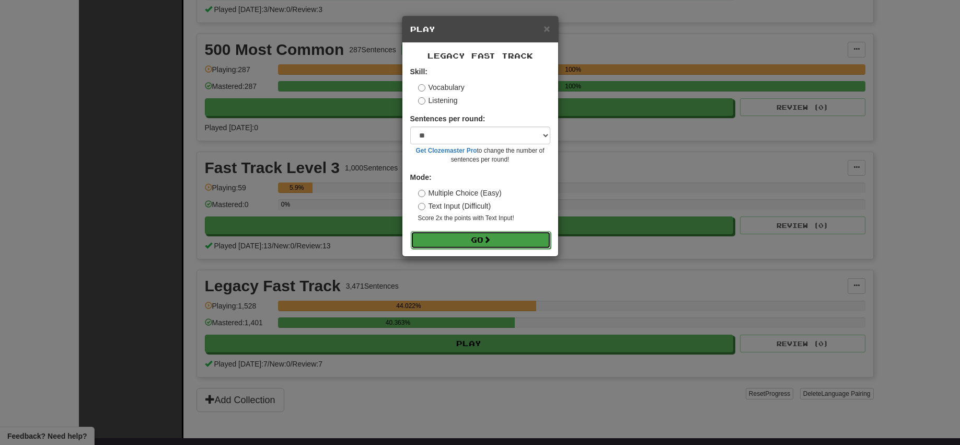
click at [472, 244] on button "Go" at bounding box center [481, 240] width 140 height 18
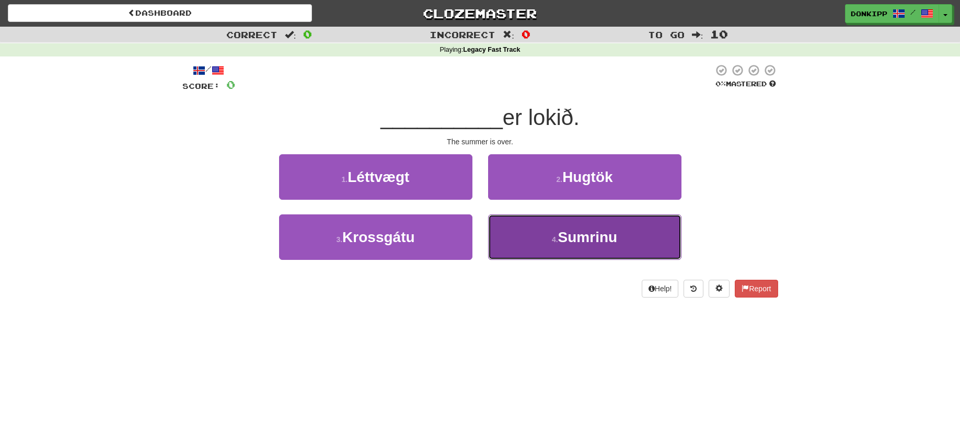
click at [545, 228] on button "4 . [GEOGRAPHIC_DATA]" at bounding box center [584, 236] width 193 height 45
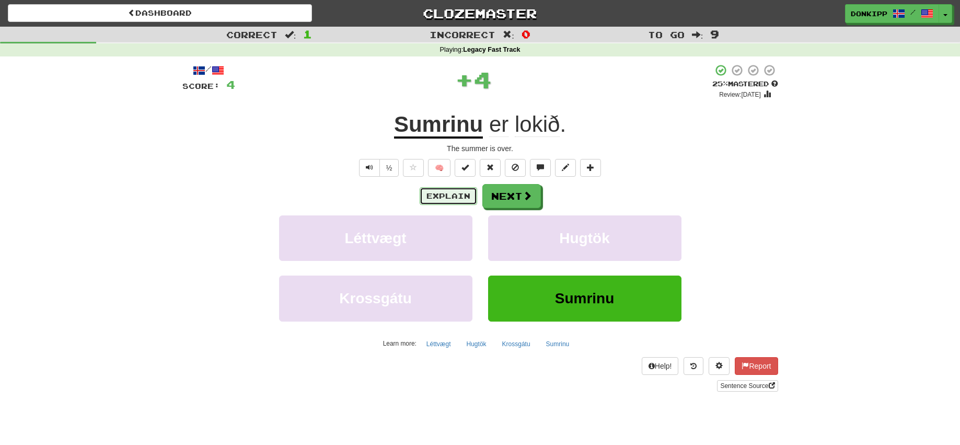
click at [453, 192] on button "Explain" at bounding box center [449, 196] width 58 height 18
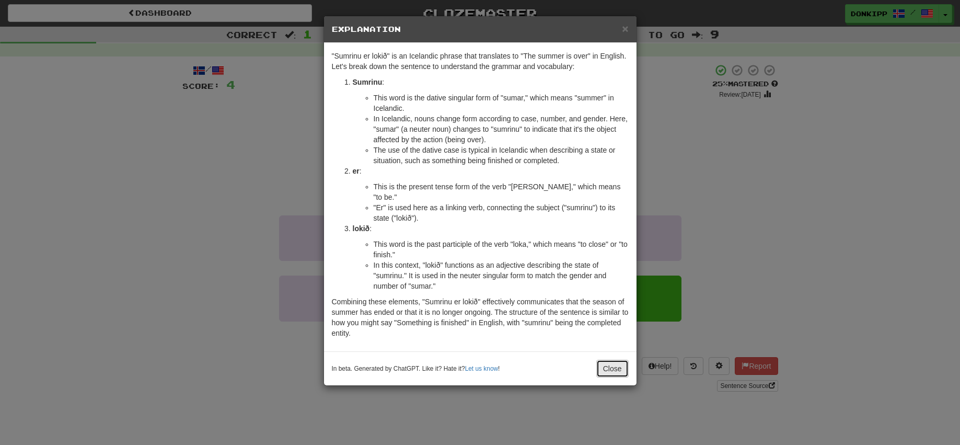
click at [599, 361] on button "Close" at bounding box center [613, 369] width 32 height 18
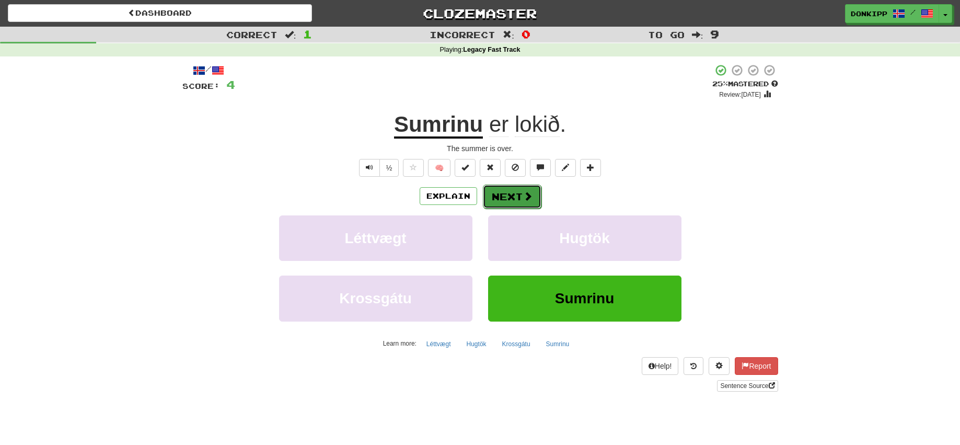
click at [518, 197] on button "Next" at bounding box center [512, 197] width 59 height 24
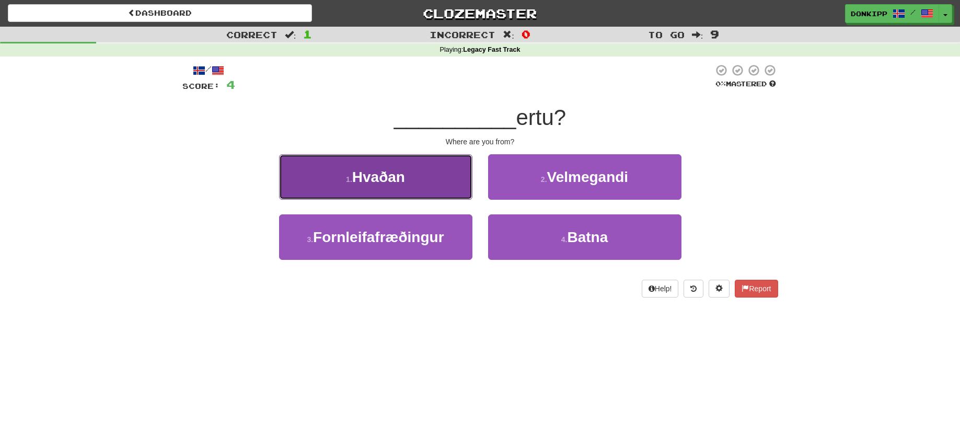
click at [440, 187] on button "1 . Hvaðan" at bounding box center [375, 176] width 193 height 45
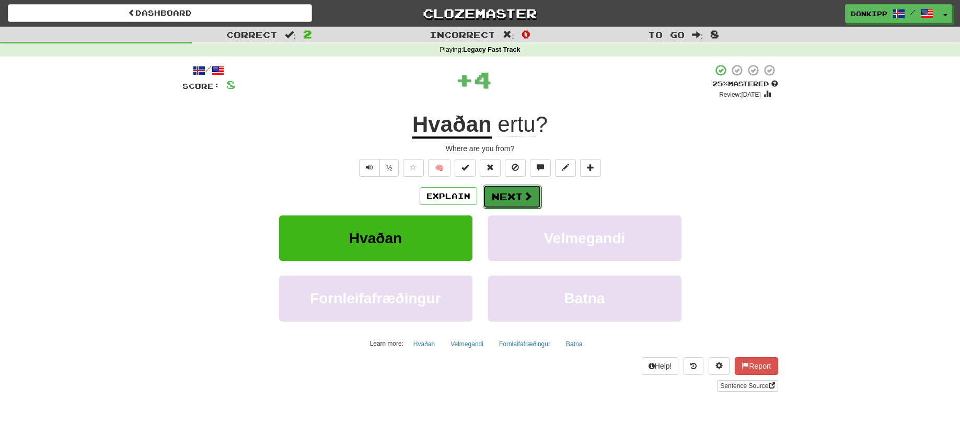
click at [512, 197] on button "Next" at bounding box center [512, 197] width 59 height 24
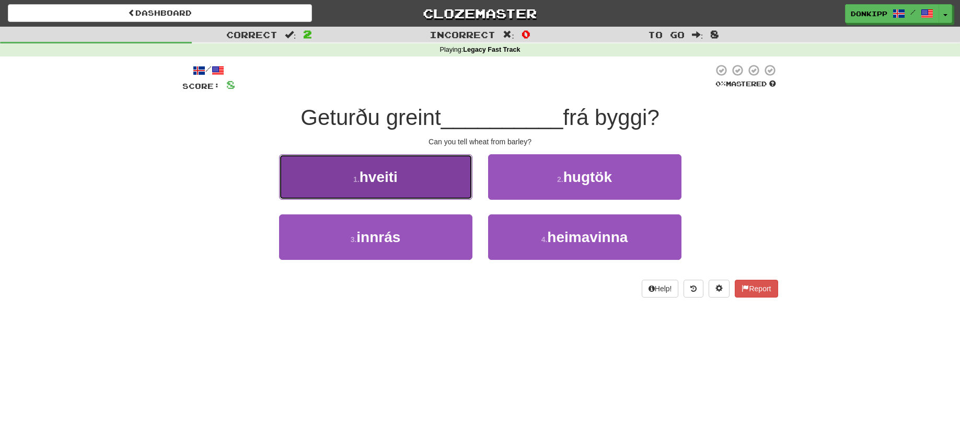
click at [449, 177] on button "1 . hveiti" at bounding box center [375, 176] width 193 height 45
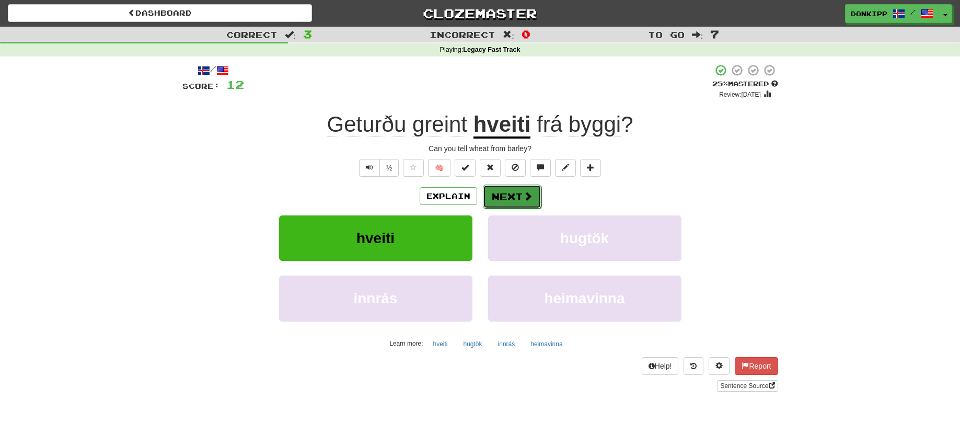
click at [511, 200] on button "Next" at bounding box center [512, 197] width 59 height 24
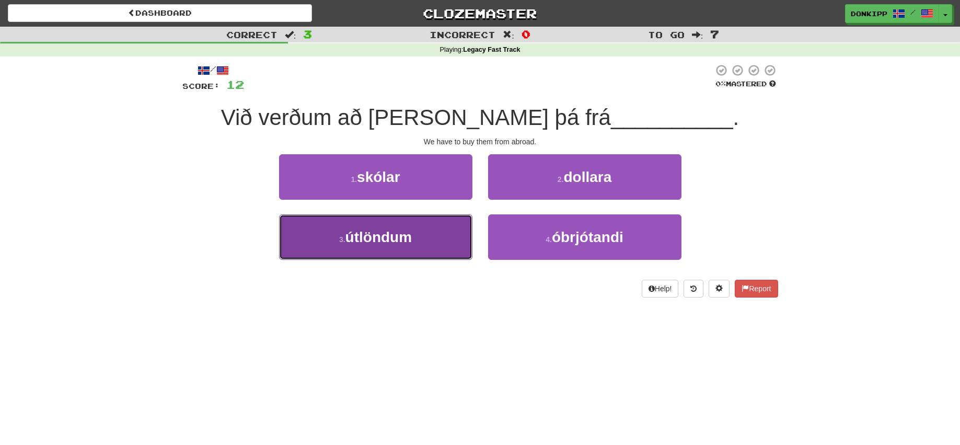
click at [435, 233] on button "3 . [GEOGRAPHIC_DATA]" at bounding box center [375, 236] width 193 height 45
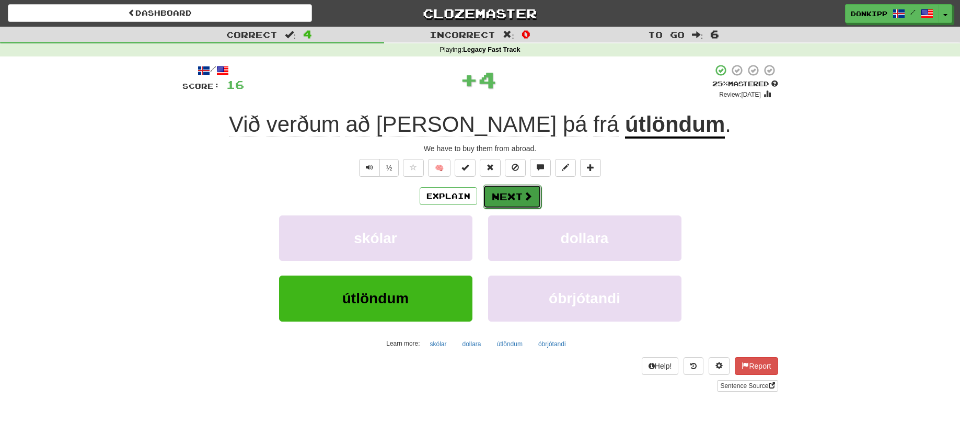
click at [511, 193] on button "Next" at bounding box center [512, 197] width 59 height 24
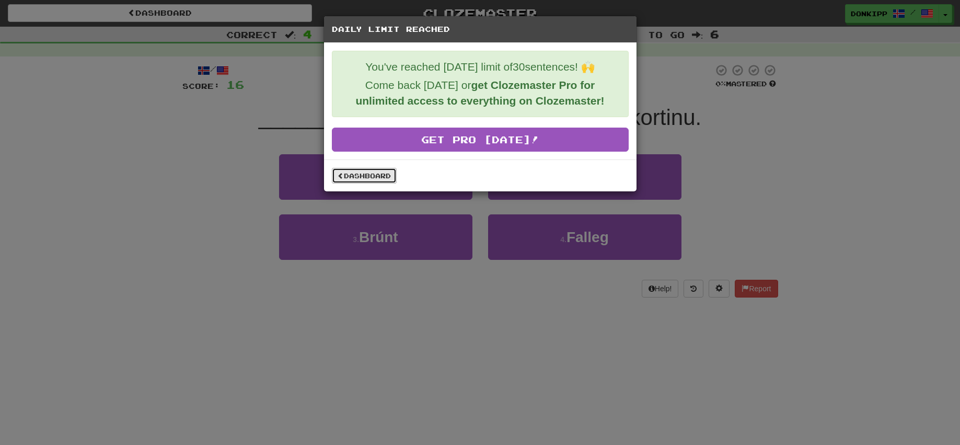
click at [375, 178] on link "Dashboard" at bounding box center [364, 176] width 65 height 16
